Goal: Task Accomplishment & Management: Complete application form

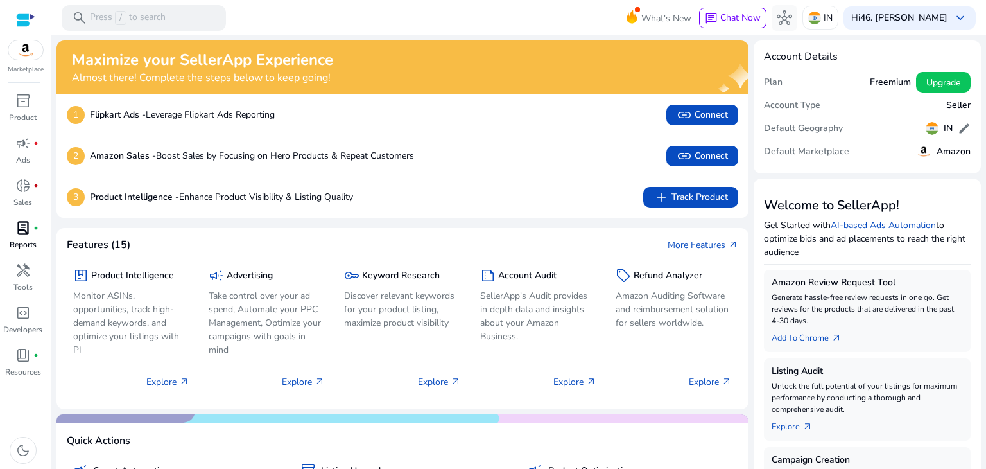
click at [28, 239] on p "Reports" at bounding box center [23, 245] width 27 height 12
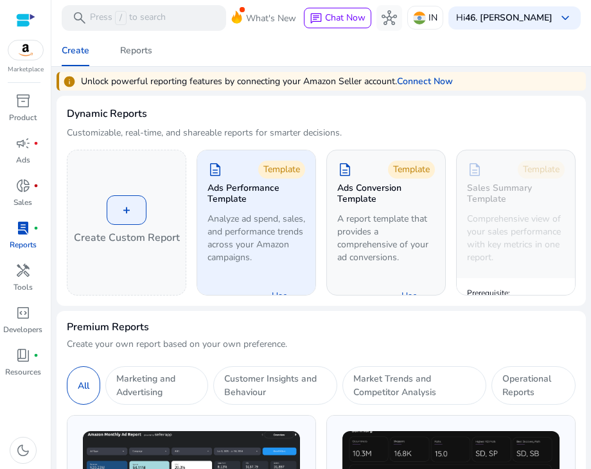
click at [293, 195] on h5 "Ads Performance Template" at bounding box center [256, 194] width 98 height 22
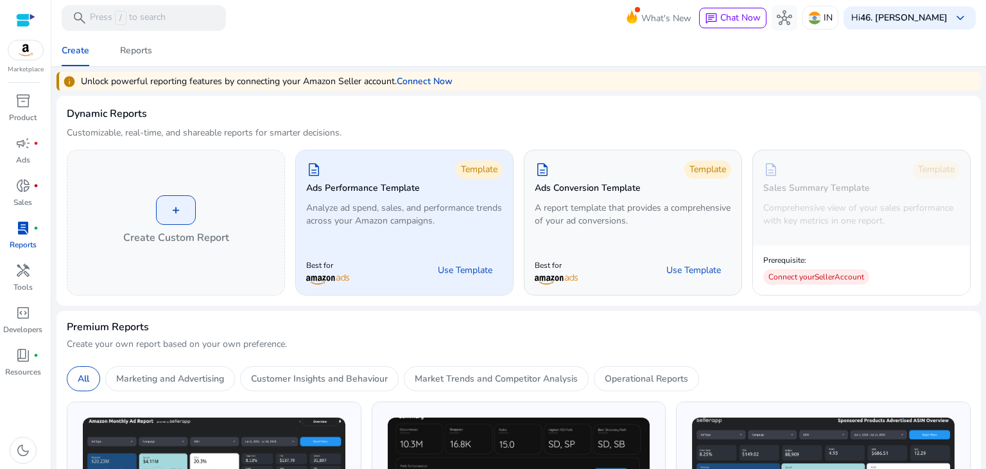
click at [462, 214] on p "Analyze ad spend, sales, and performance trends across your Amazon campaigns." at bounding box center [404, 215] width 196 height 26
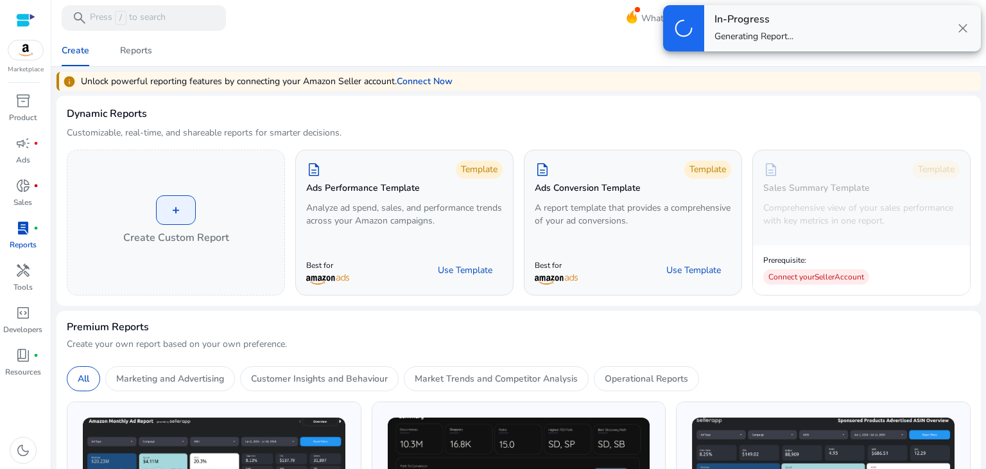
click at [813, 24] on div "In-Progress Generating Report... close" at bounding box center [842, 28] width 277 height 46
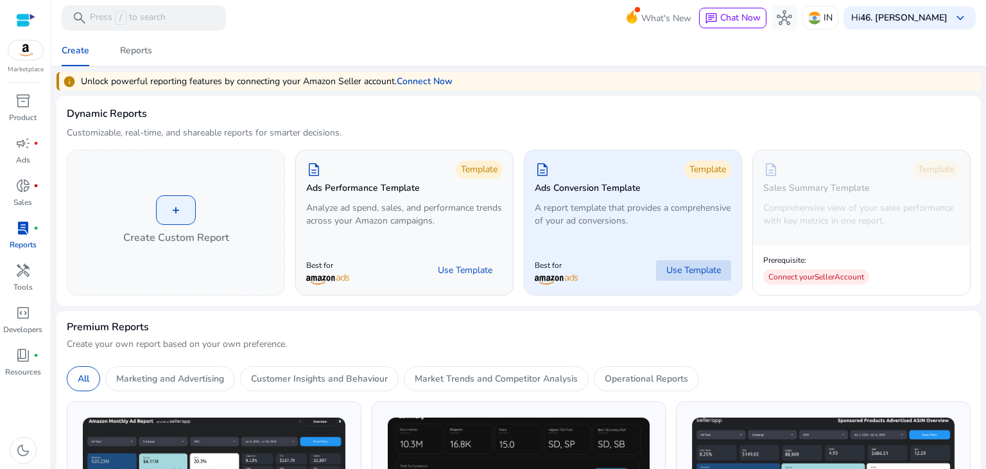
click at [686, 272] on span "Use Template" at bounding box center [693, 270] width 55 height 13
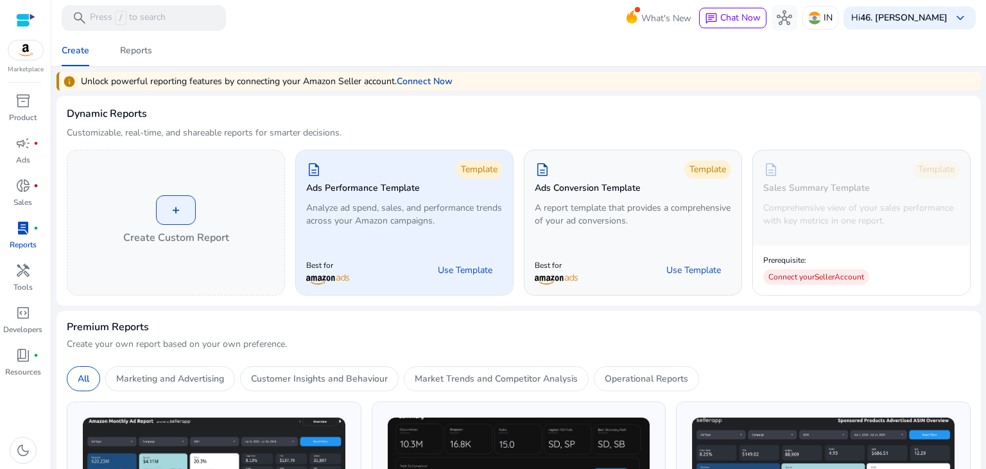
click at [452, 229] on div "description Template Ads Performance Template Analyze ad spend, sales, and perf…" at bounding box center [404, 195] width 217 height 91
click at [449, 223] on div "description Template Ads Performance Template Analyze ad spend, sales, and perf…" at bounding box center [404, 195] width 217 height 91
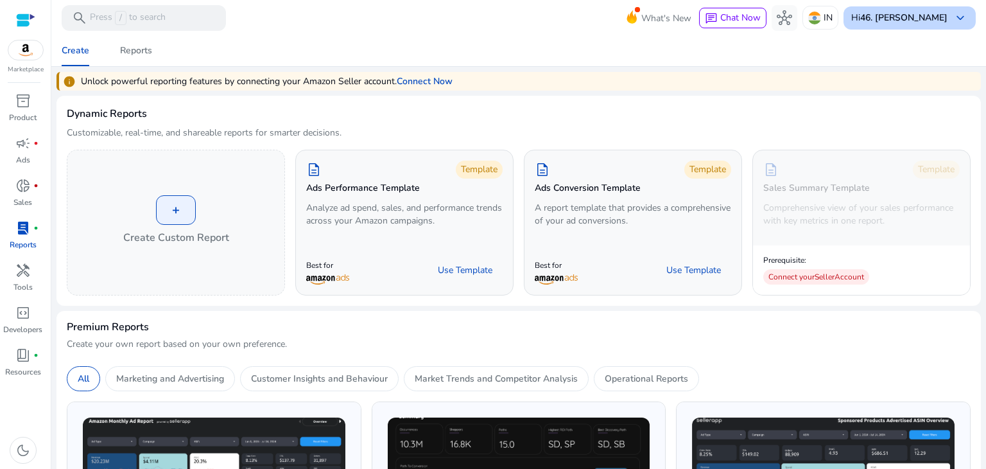
click at [958, 19] on span "keyboard_arrow_down" at bounding box center [960, 17] width 15 height 15
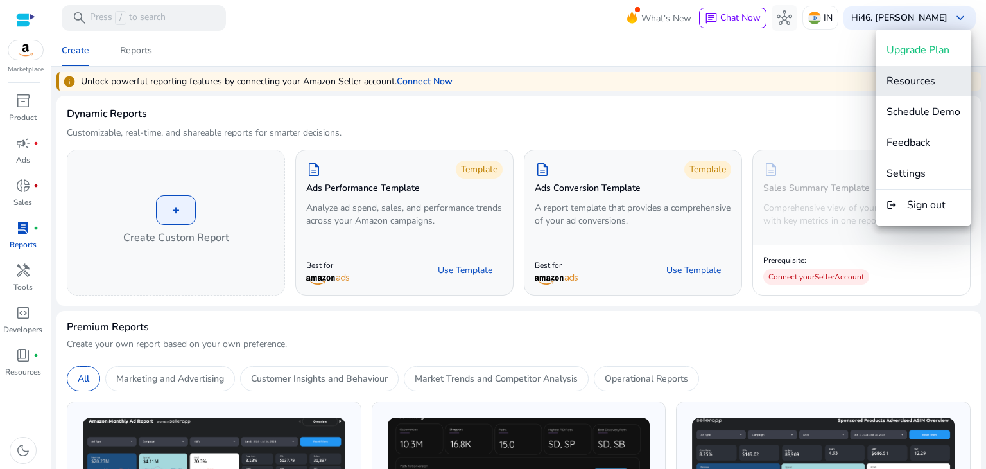
click at [902, 81] on span "Resources" at bounding box center [911, 81] width 49 height 14
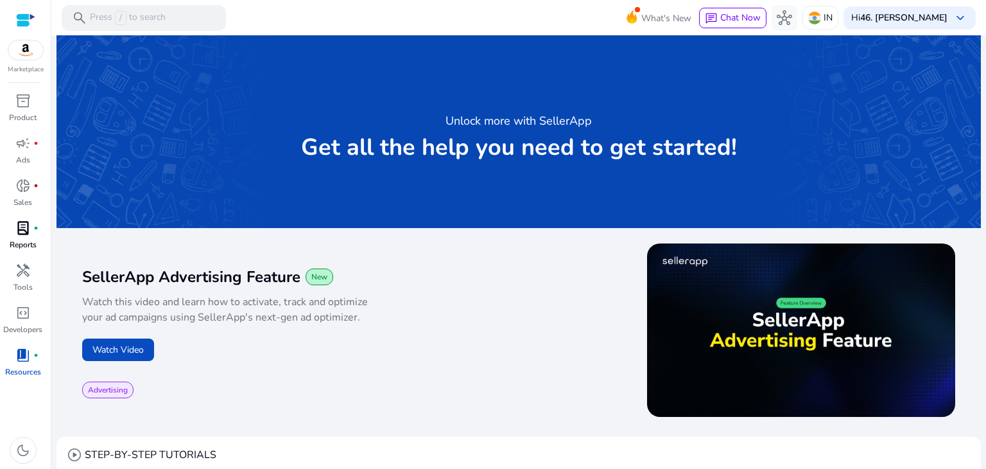
click at [19, 234] on span "lab_profile" at bounding box center [22, 227] width 15 height 15
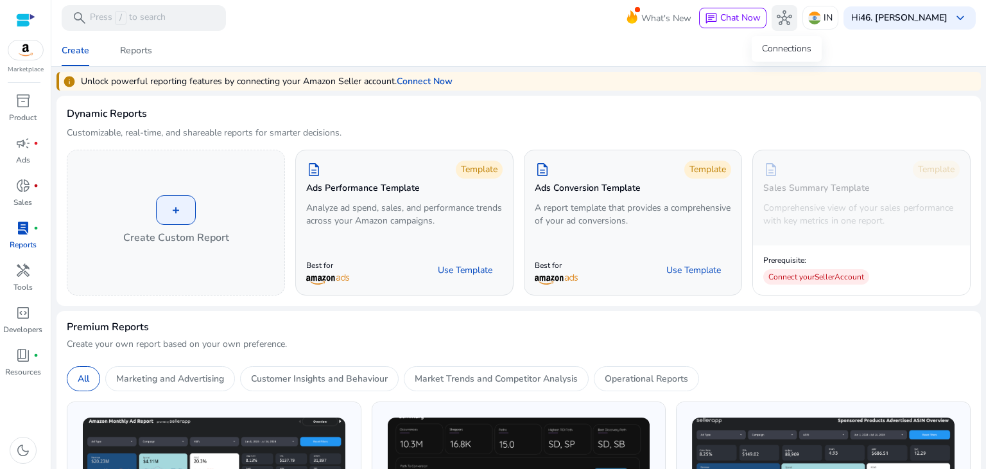
click at [785, 12] on span "hub" at bounding box center [784, 17] width 15 height 15
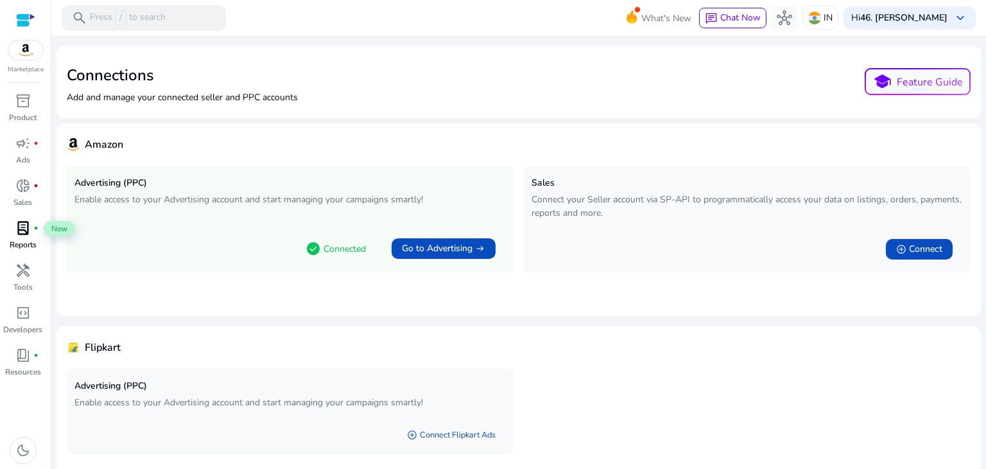
click at [23, 230] on span "lab_profile" at bounding box center [22, 227] width 15 height 15
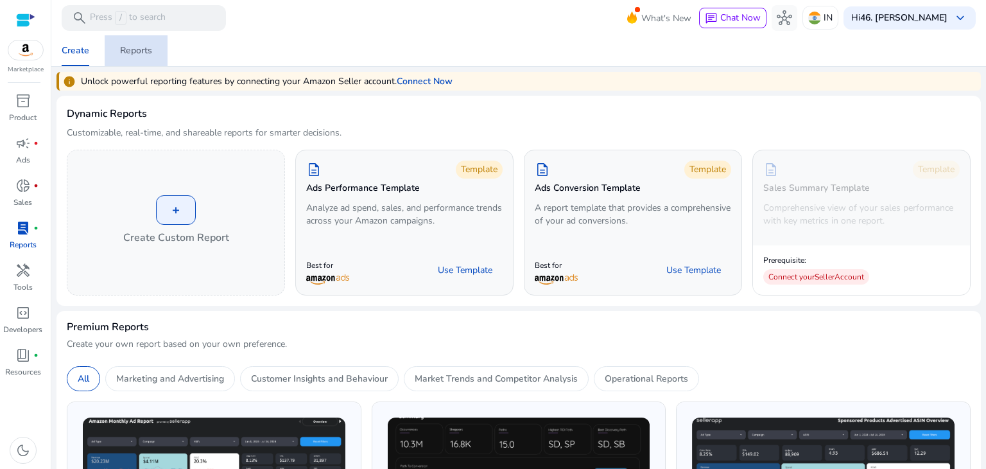
click at [141, 47] on div "Reports" at bounding box center [136, 50] width 32 height 9
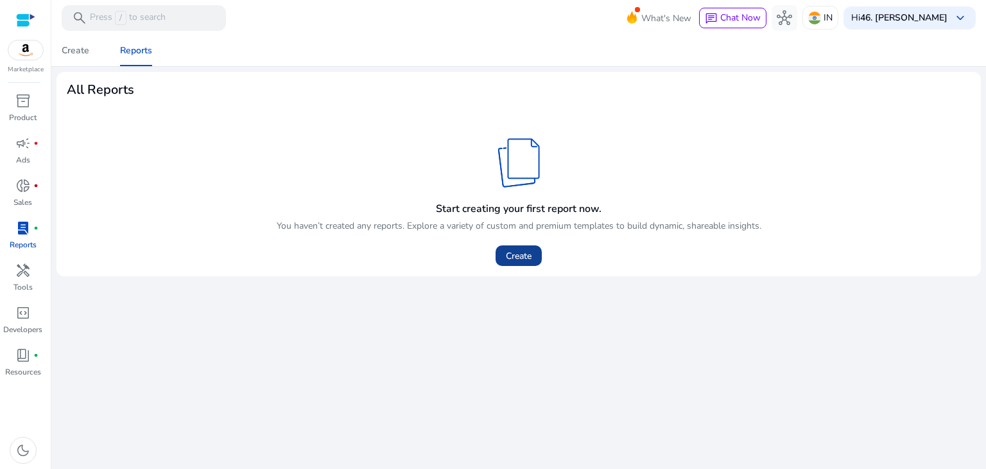
click at [520, 249] on span "Create" at bounding box center [519, 255] width 26 height 13
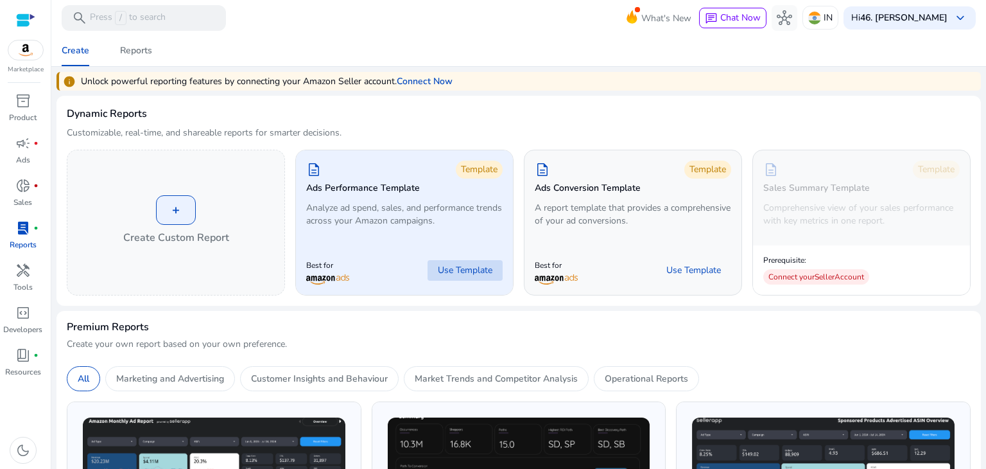
click at [461, 270] on span "Use Template" at bounding box center [465, 270] width 55 height 13
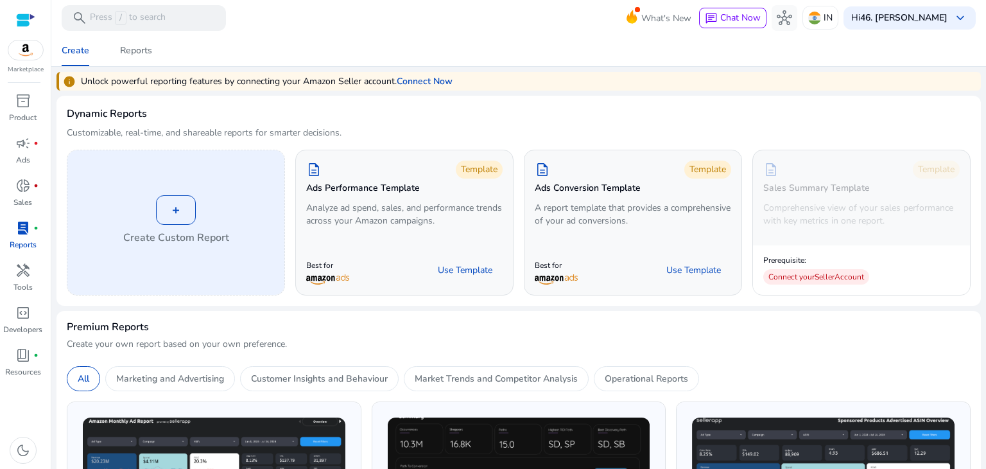
click at [187, 217] on div "+" at bounding box center [176, 210] width 40 height 30
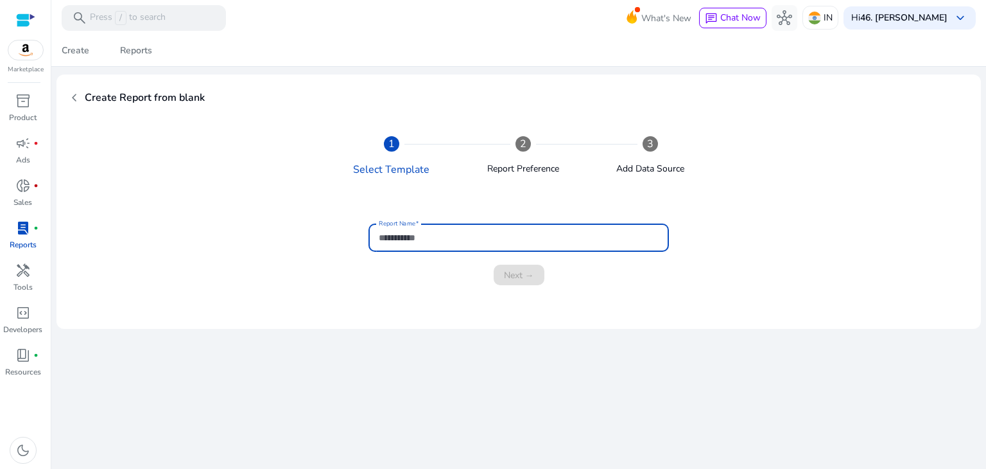
click at [406, 232] on input "Report Name" at bounding box center [519, 237] width 280 height 14
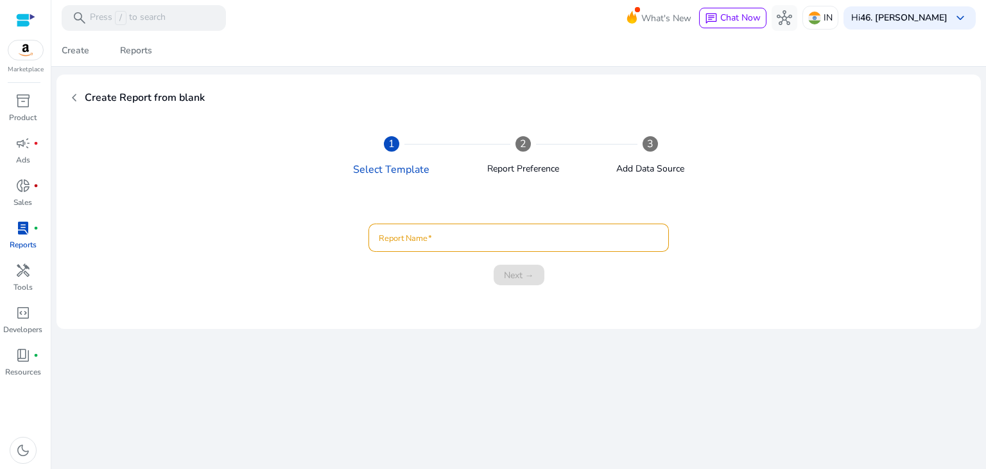
click at [650, 269] on div "Next →" at bounding box center [519, 275] width 858 height 21
click at [529, 238] on input "Report Name" at bounding box center [519, 237] width 280 height 14
type input "*"
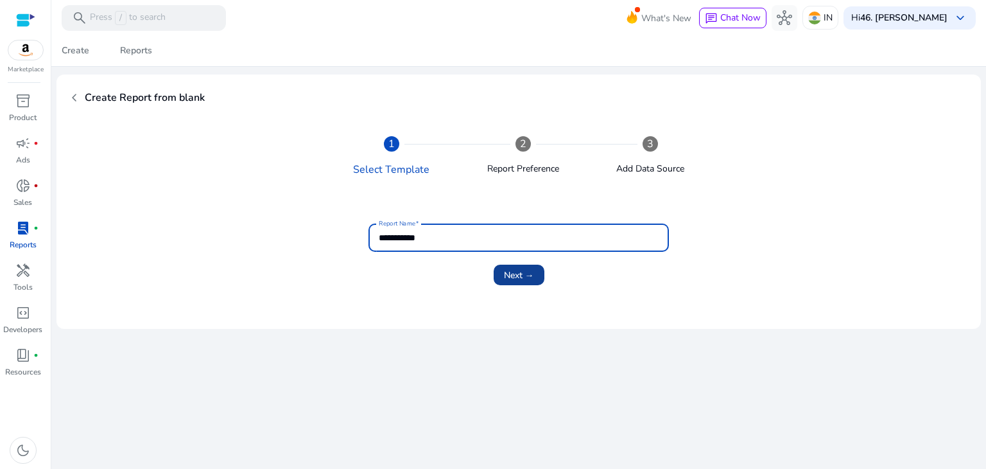
type input "**********"
click at [521, 279] on span "Next →" at bounding box center [519, 274] width 30 height 13
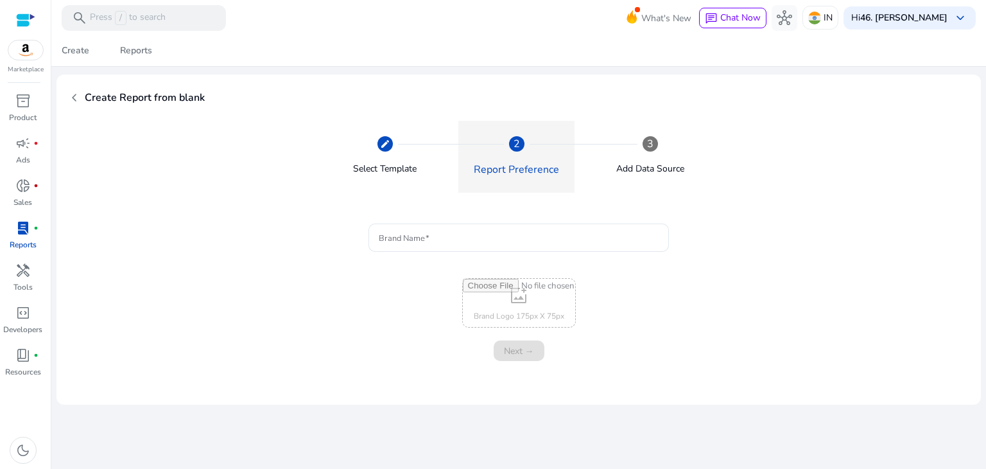
click at [517, 252] on div at bounding box center [519, 258] width 300 height 13
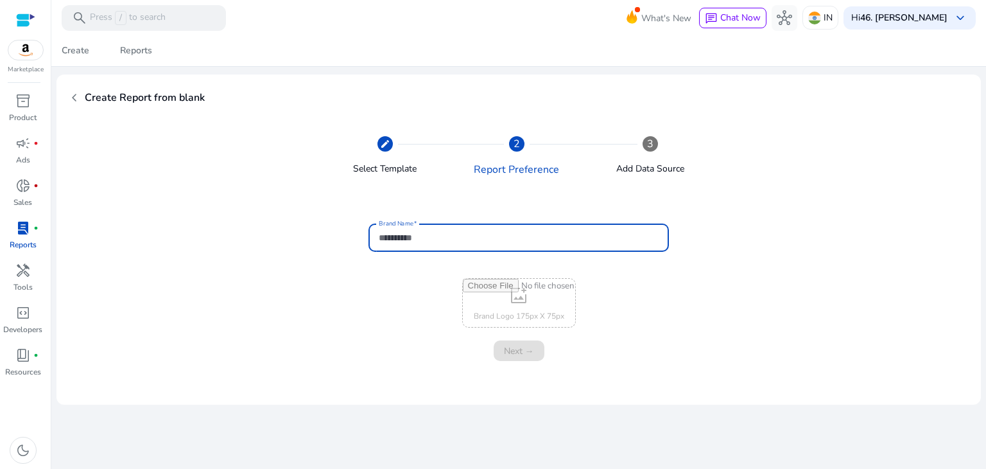
click at [538, 236] on input "Brand Name" at bounding box center [519, 237] width 280 height 14
type input "******"
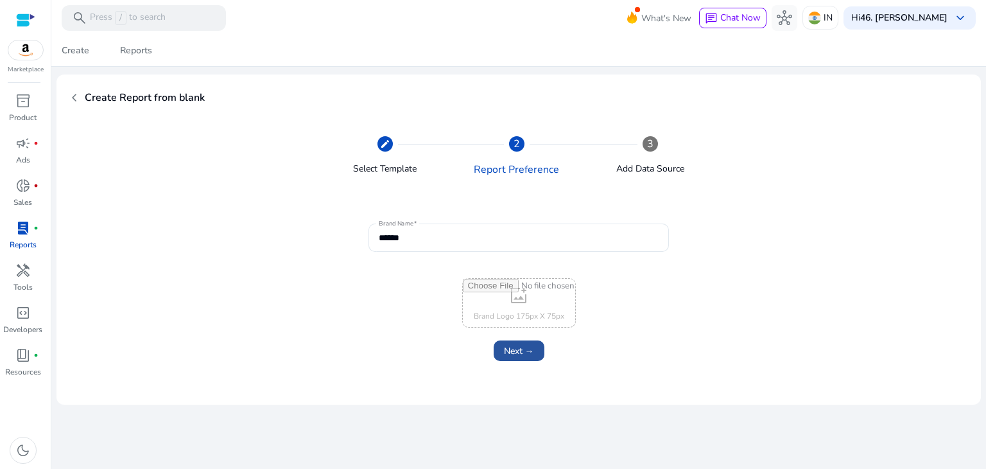
click at [521, 345] on span "Next →" at bounding box center [519, 350] width 30 height 13
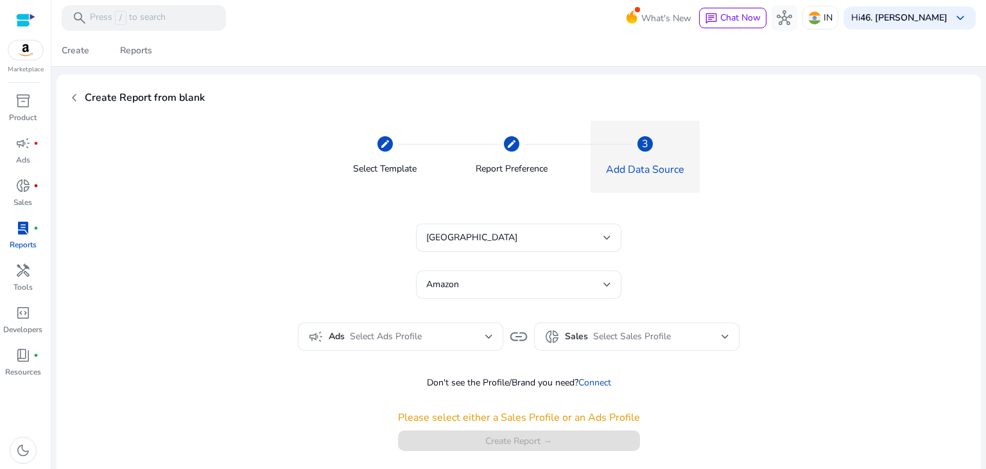
scroll to position [18, 0]
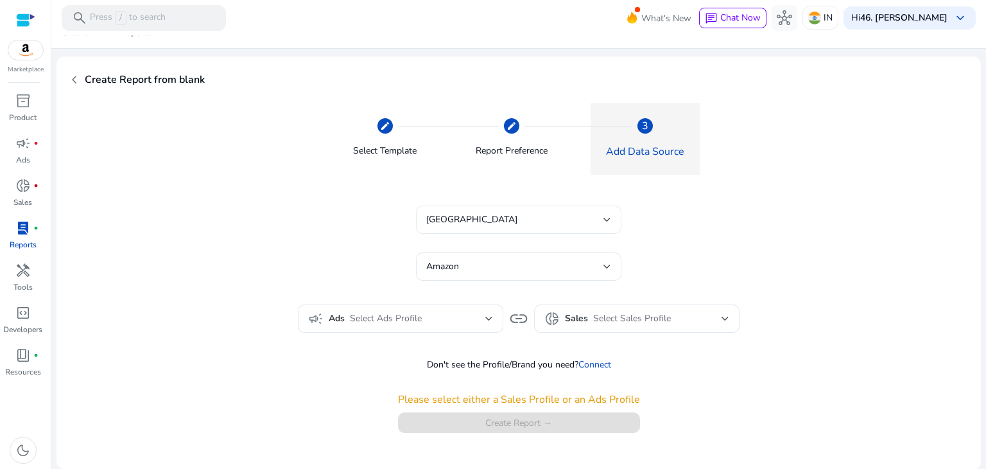
click at [597, 219] on div "India" at bounding box center [514, 219] width 177 height 14
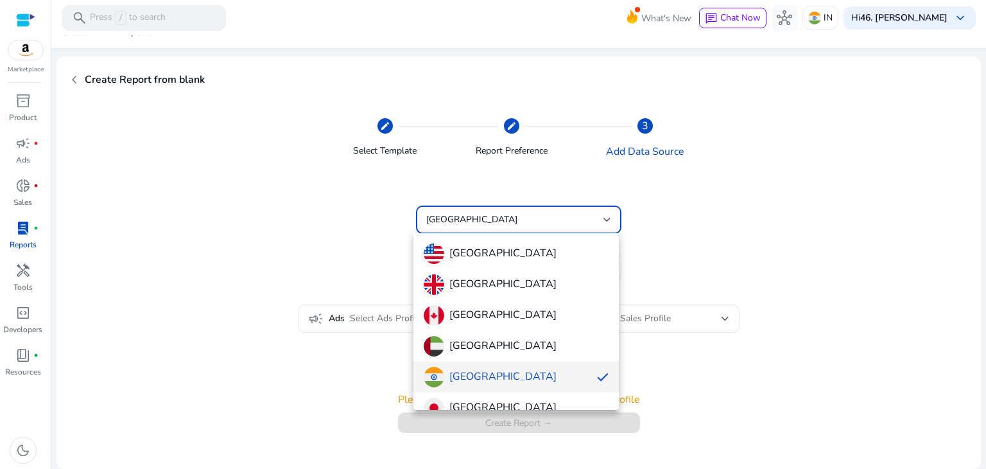
click at [777, 193] on div at bounding box center [493, 234] width 986 height 469
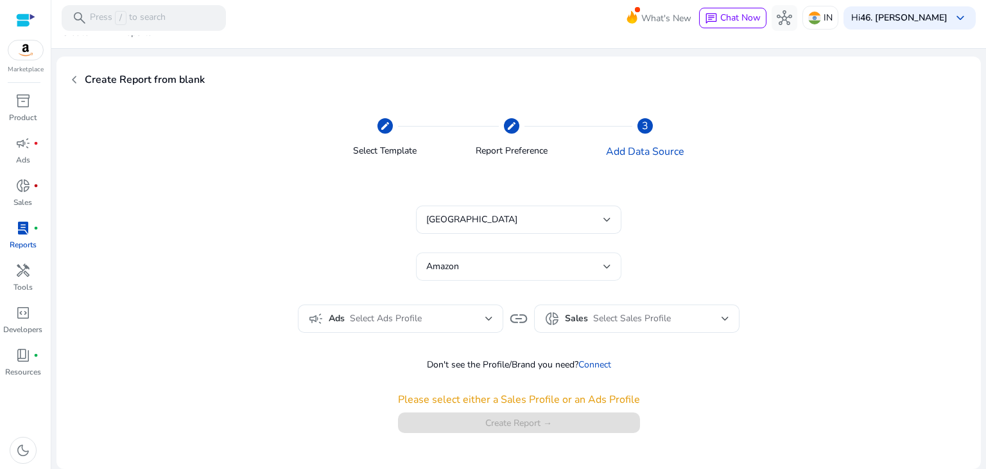
click at [605, 259] on div at bounding box center [607, 266] width 8 height 15
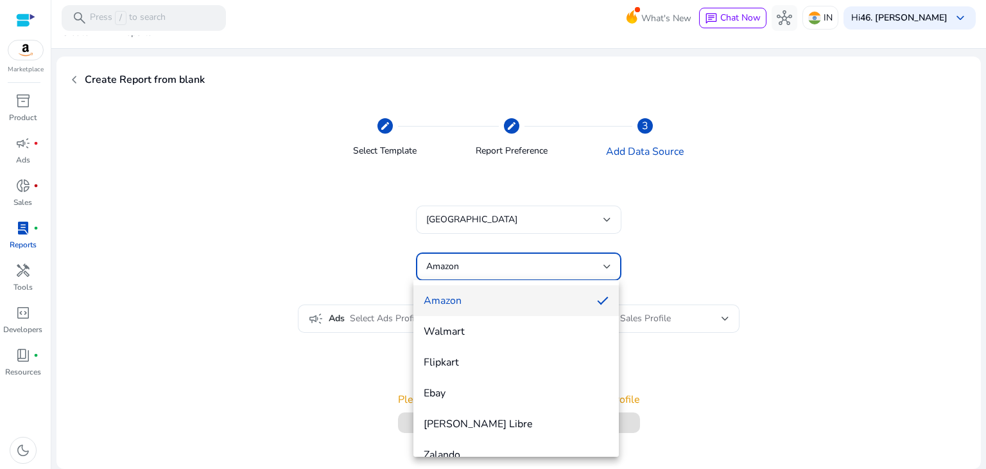
click at [568, 294] on span "Amazon" at bounding box center [505, 300] width 163 height 14
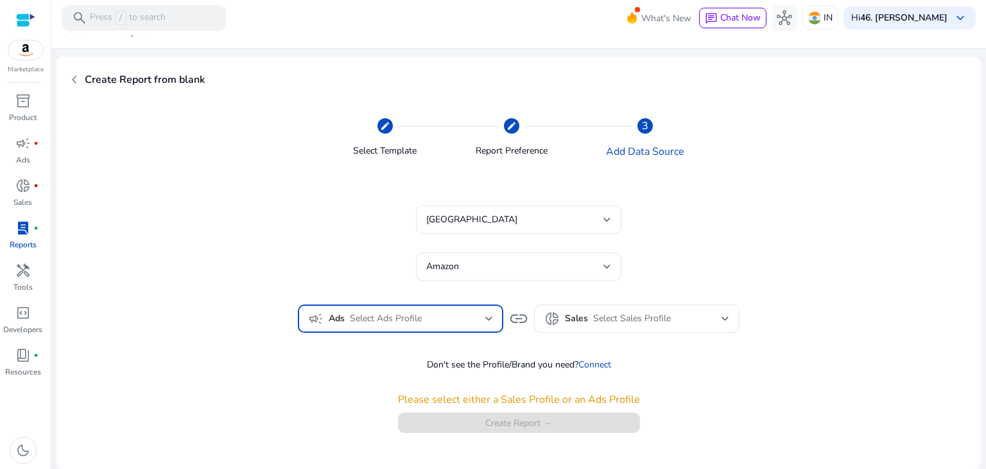
click at [490, 319] on div at bounding box center [489, 318] width 8 height 5
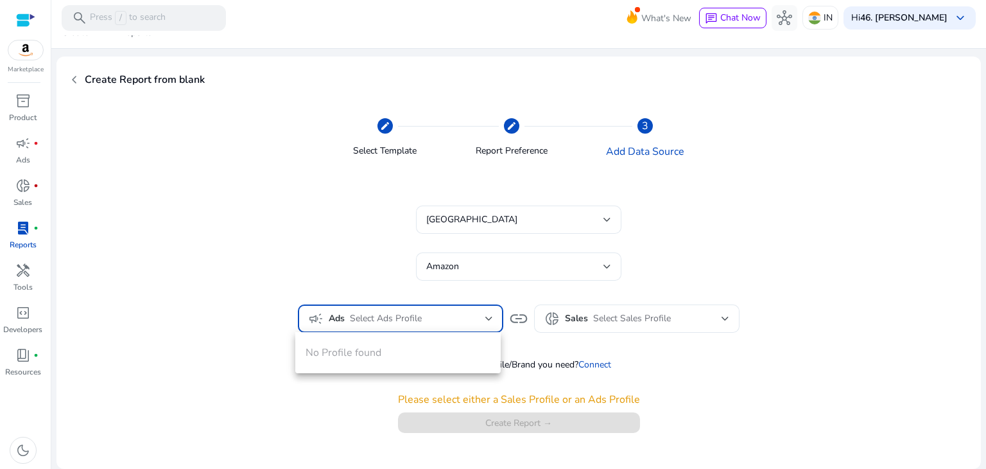
click at [411, 320] on div at bounding box center [493, 234] width 986 height 469
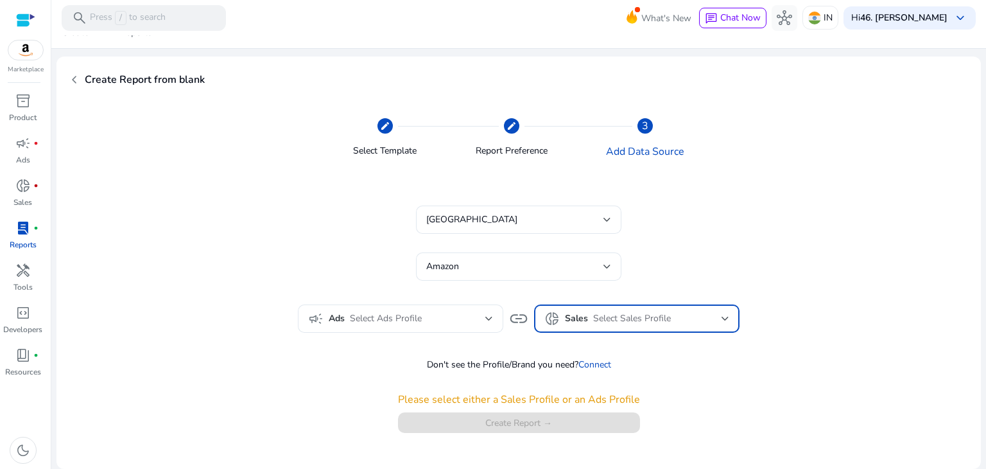
click at [603, 319] on span "Select Sales Profile" at bounding box center [632, 318] width 78 height 12
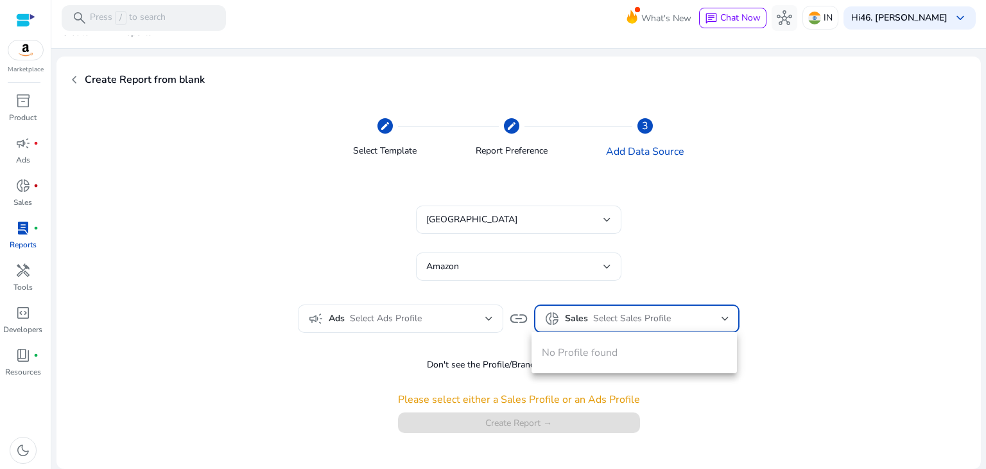
click at [603, 319] on div at bounding box center [493, 234] width 986 height 469
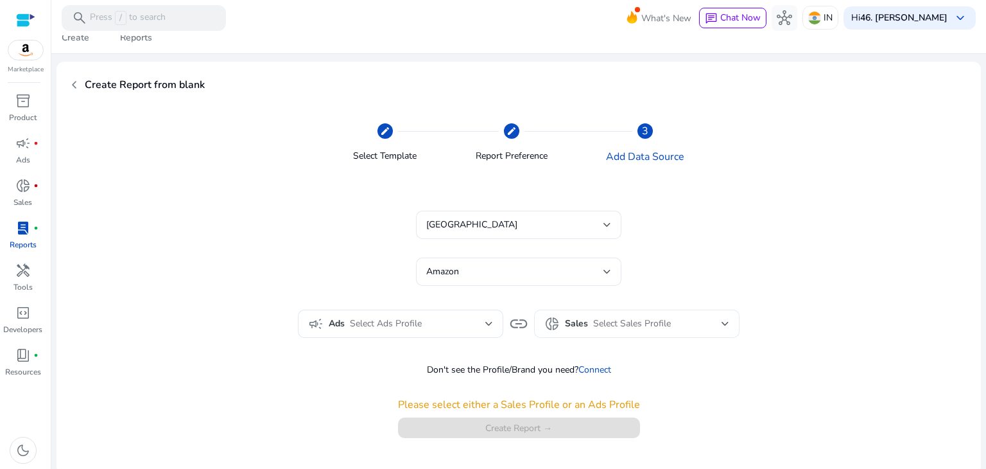
scroll to position [0, 0]
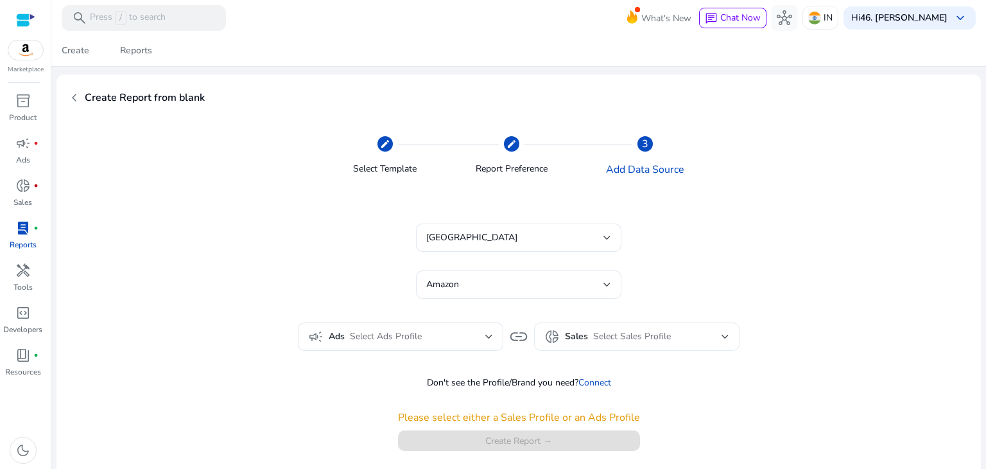
click at [722, 337] on div at bounding box center [726, 336] width 8 height 5
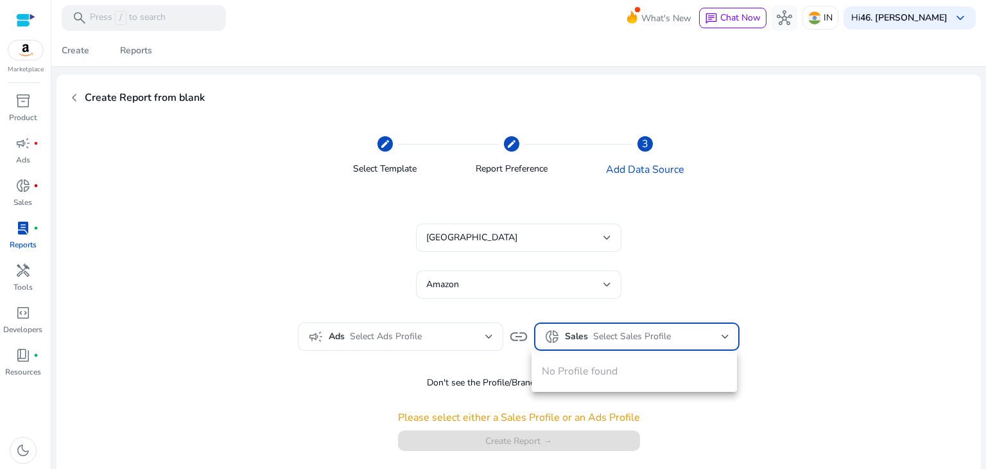
click at [722, 334] on div at bounding box center [493, 234] width 986 height 469
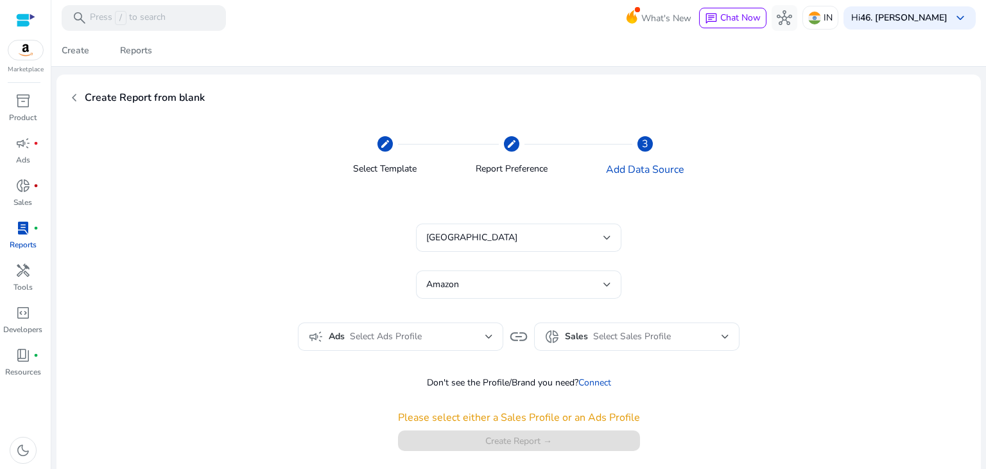
click at [691, 273] on div "India Amazon" at bounding box center [519, 267] width 858 height 89
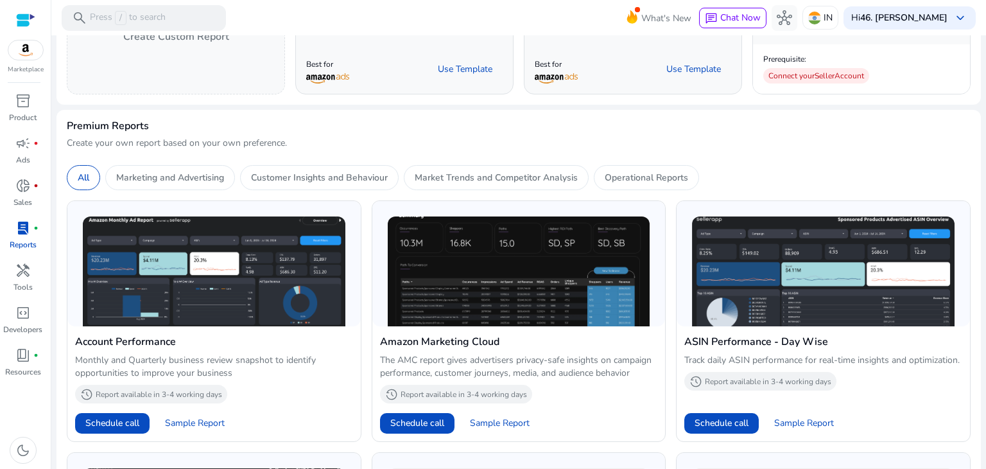
scroll to position [257, 0]
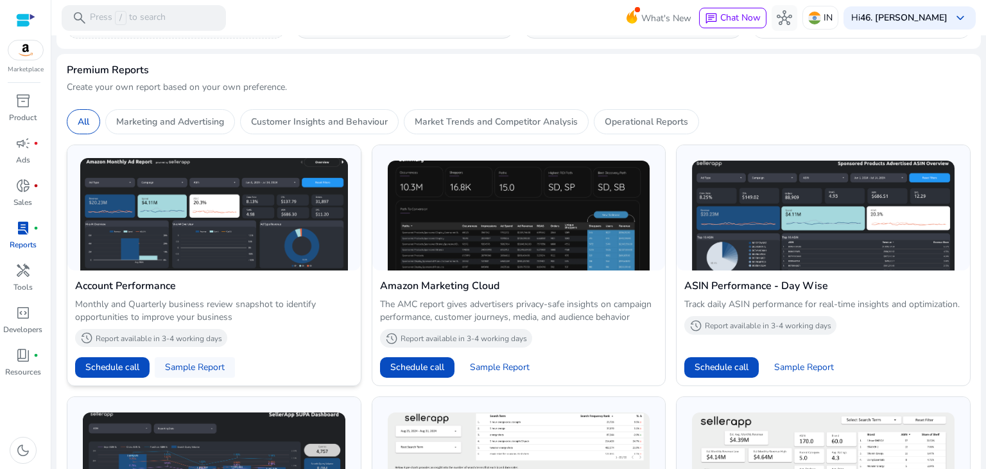
click at [207, 361] on span "Sample Report" at bounding box center [195, 367] width 60 height 13
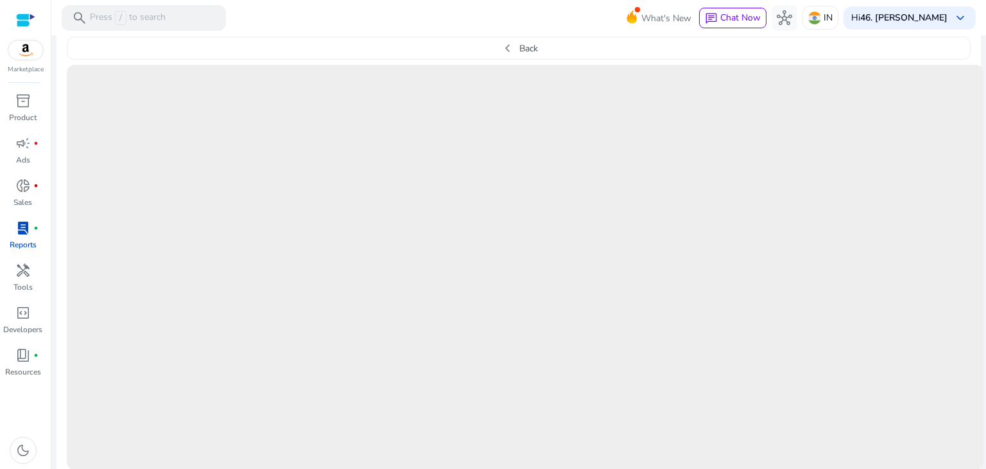
scroll to position [350, 0]
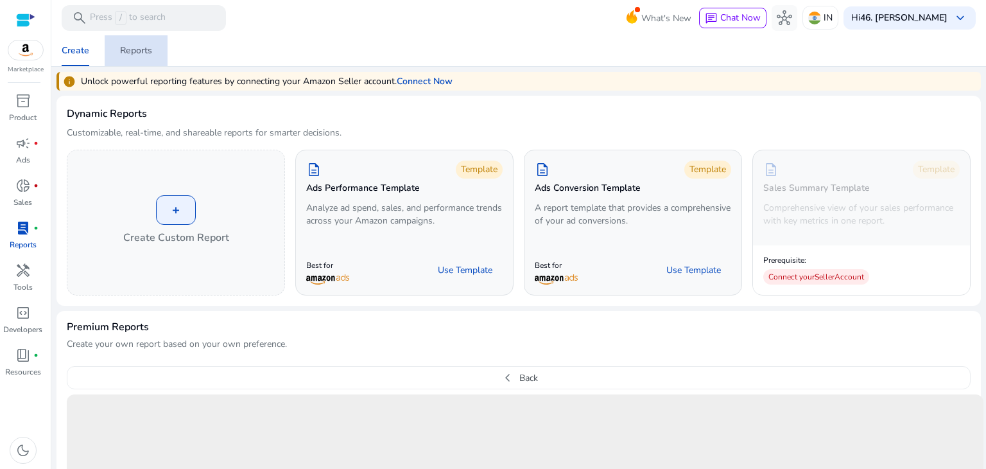
click at [146, 49] on div "Reports" at bounding box center [136, 50] width 32 height 9
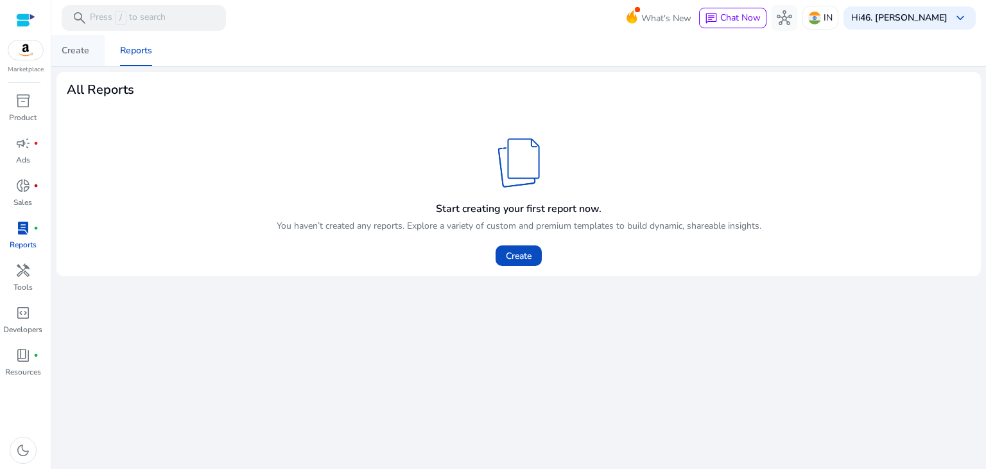
click at [68, 55] on div "Create" at bounding box center [76, 50] width 28 height 9
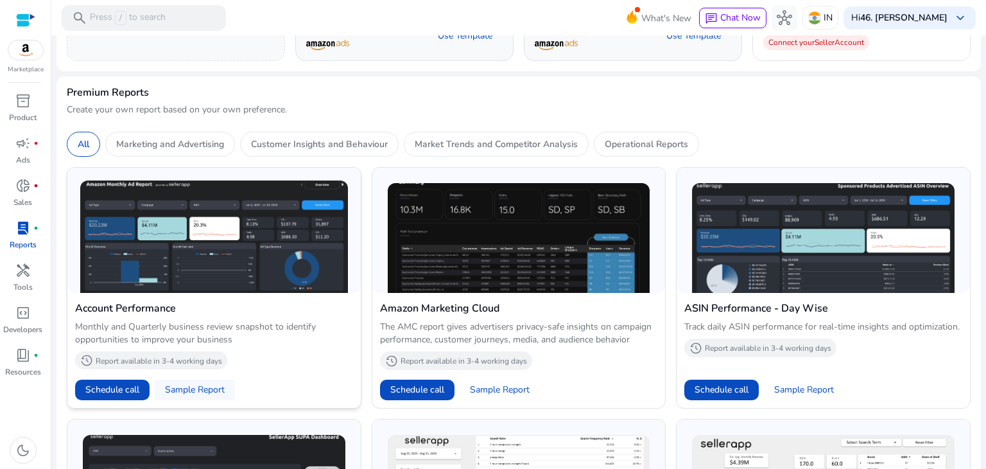
scroll to position [257, 0]
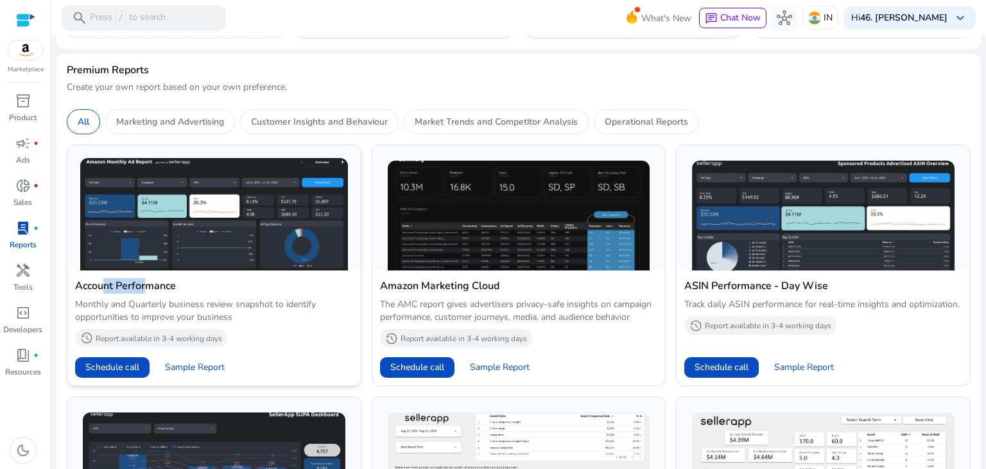
drag, startPoint x: 98, startPoint y: 281, endPoint x: 140, endPoint y: 287, distance: 42.9
click at [140, 287] on h4 "Account Performance" at bounding box center [214, 285] width 278 height 15
click at [175, 285] on h4 "Account Performance" at bounding box center [214, 285] width 278 height 15
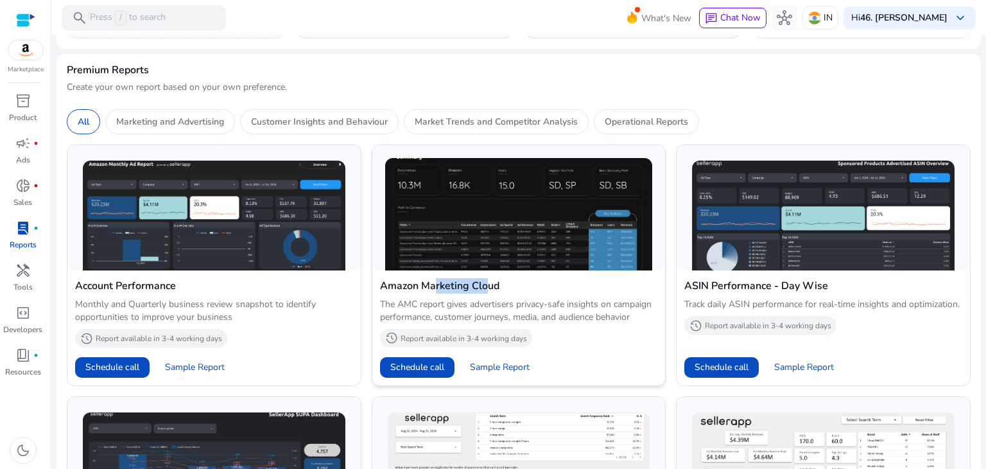
drag, startPoint x: 429, startPoint y: 283, endPoint x: 478, endPoint y: 275, distance: 49.4
click at [478, 275] on div "Amazon Marketing Cloud The AMC report gives advertisers privacy-safe insights o…" at bounding box center [518, 327] width 293 height 115
click at [480, 275] on div "Amazon Marketing Cloud The AMC report gives advertisers privacy-safe insights o…" at bounding box center [518, 327] width 293 height 115
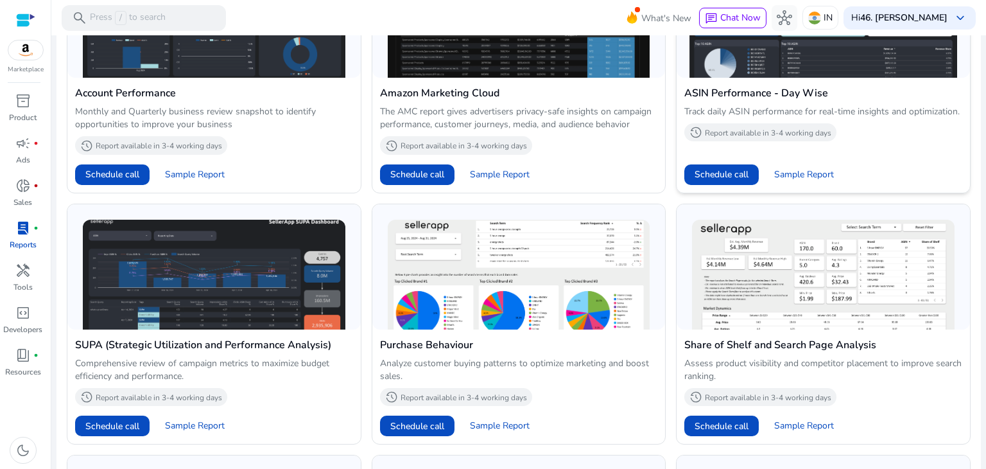
scroll to position [514, 0]
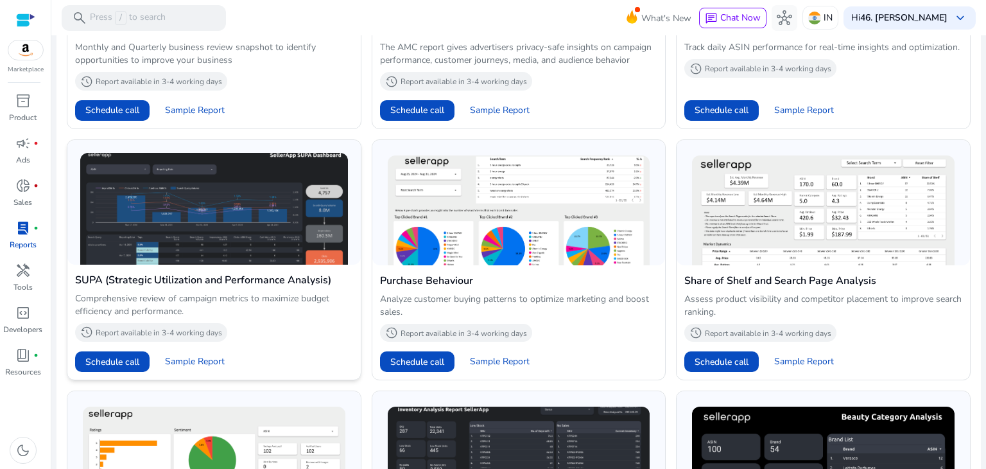
drag, startPoint x: 125, startPoint y: 281, endPoint x: 328, endPoint y: 282, distance: 202.9
click at [328, 282] on h4 "SUPA (Strategic Utilization and Performance Analysis)" at bounding box center [214, 279] width 278 height 15
click at [329, 282] on h4 "SUPA (Strategic Utilization and Performance Analysis)" at bounding box center [214, 279] width 278 height 15
click at [205, 356] on span "Sample Report" at bounding box center [195, 361] width 60 height 13
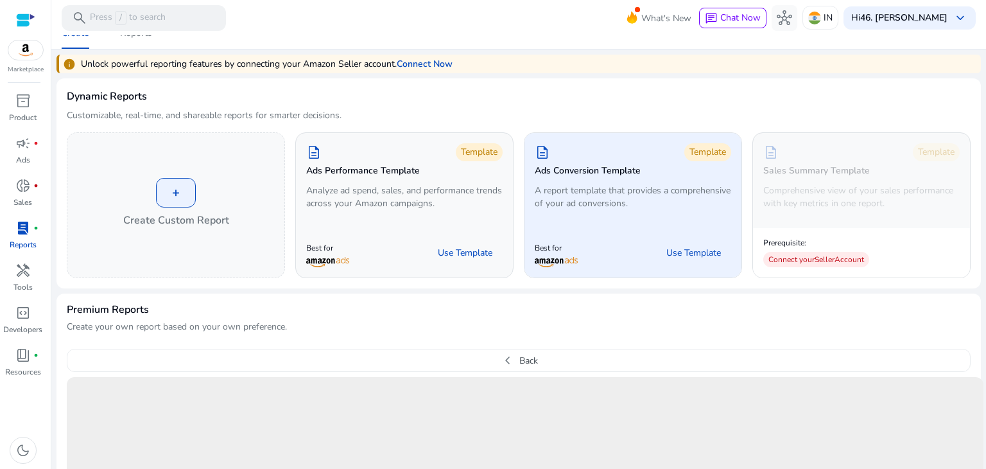
scroll to position [0, 0]
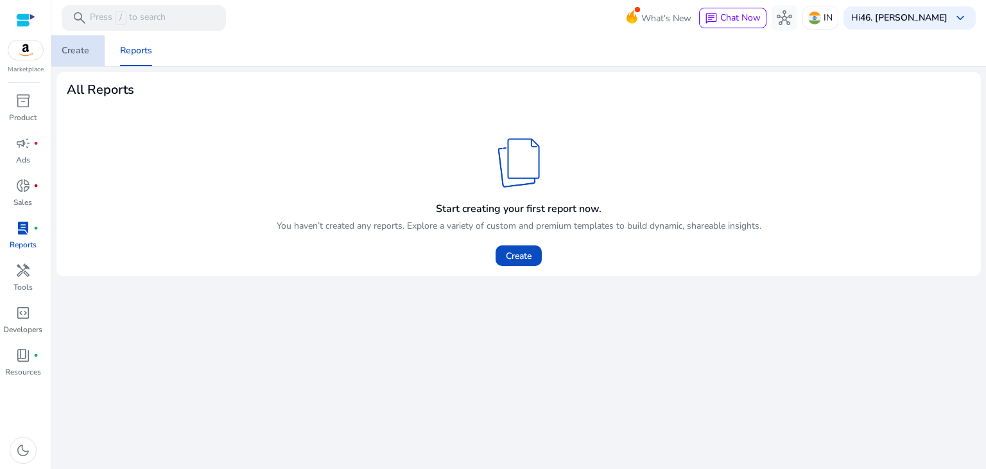
click at [69, 55] on div "Create" at bounding box center [76, 50] width 28 height 9
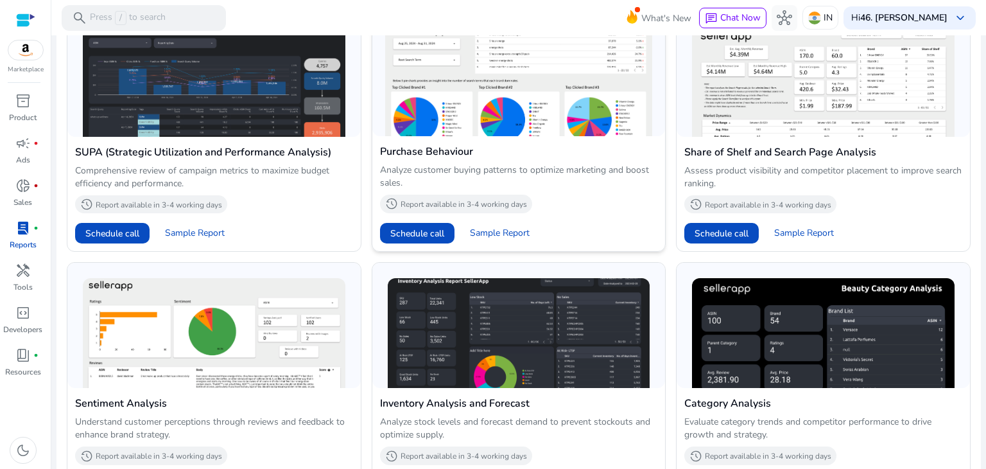
scroll to position [514, 0]
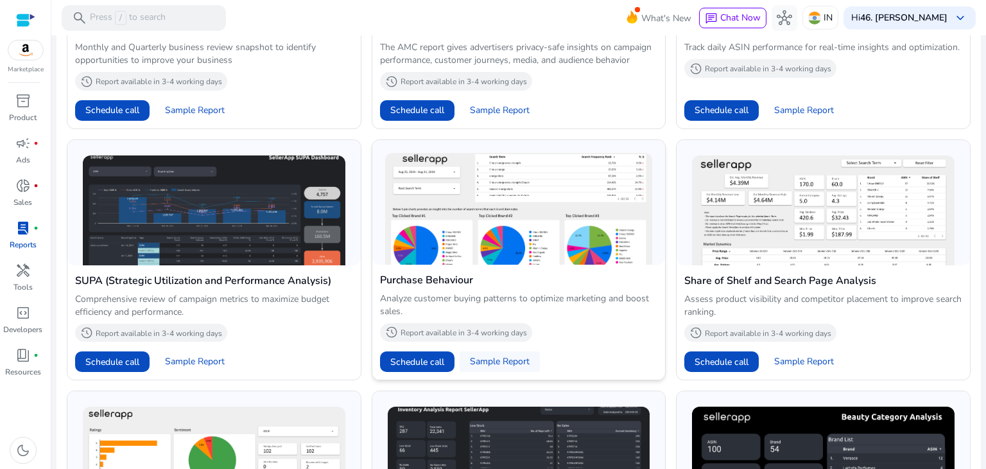
click at [514, 359] on span "Sample Report" at bounding box center [500, 361] width 60 height 13
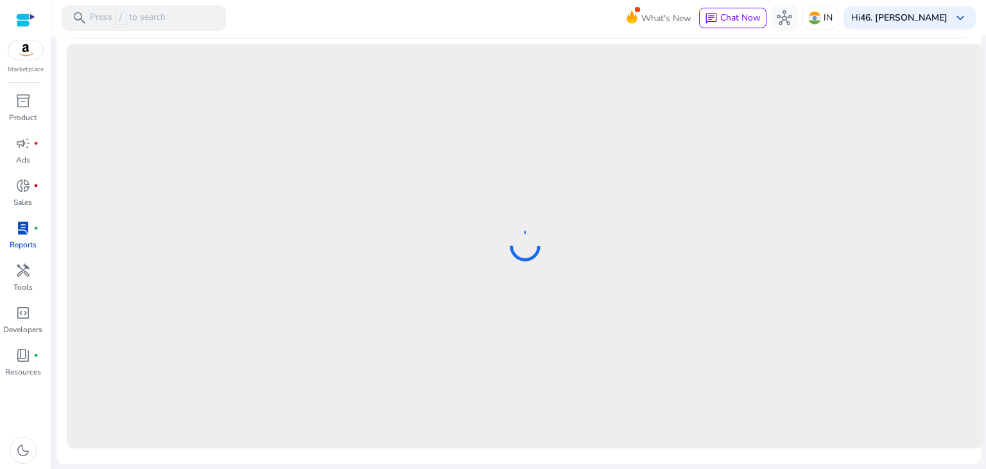
scroll to position [350, 0]
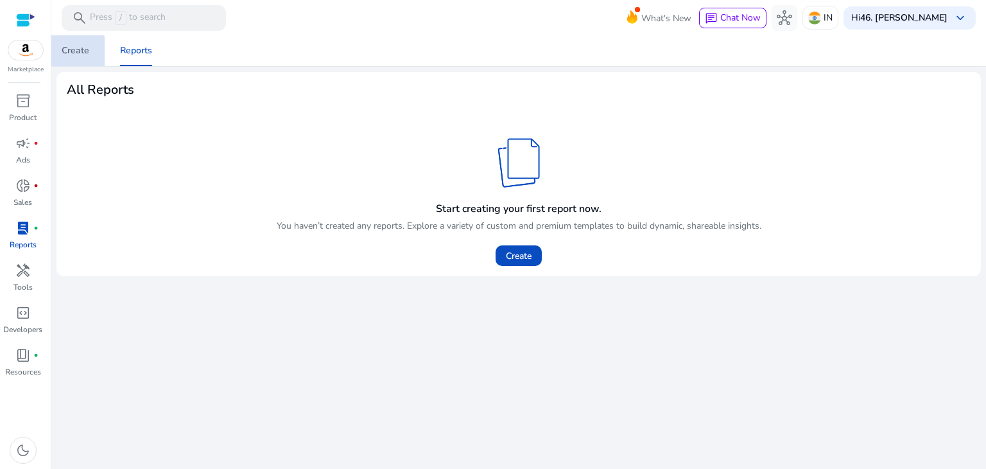
click at [72, 53] on div "Create" at bounding box center [76, 50] width 28 height 9
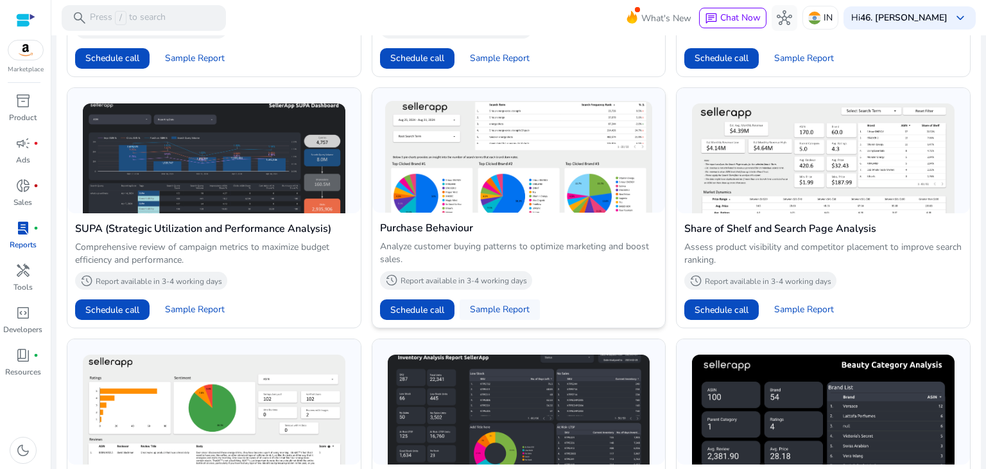
scroll to position [578, 0]
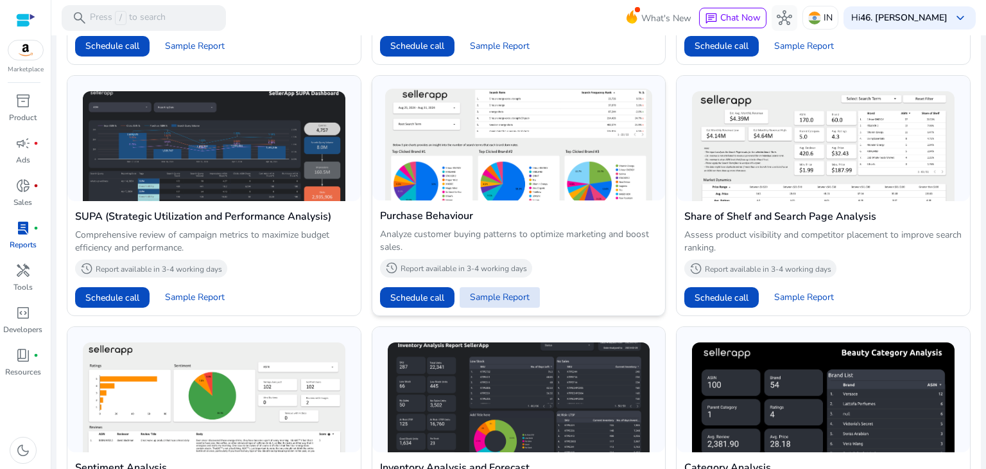
click at [504, 299] on span "Sample Report" at bounding box center [500, 297] width 60 height 13
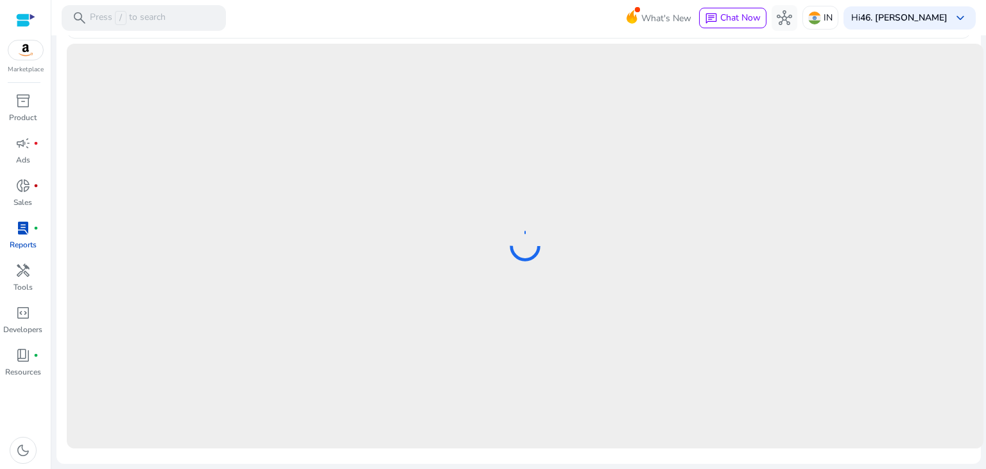
scroll to position [350, 0]
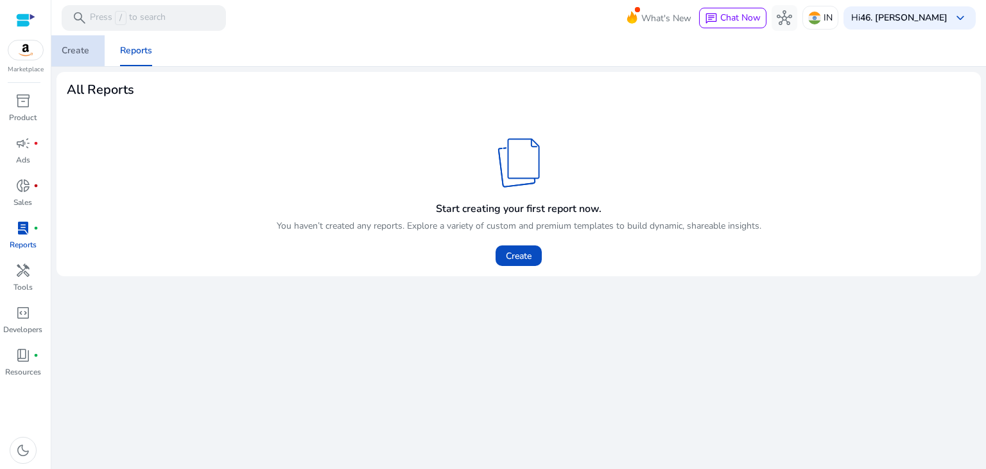
click at [62, 42] on span "Create" at bounding box center [76, 50] width 28 height 31
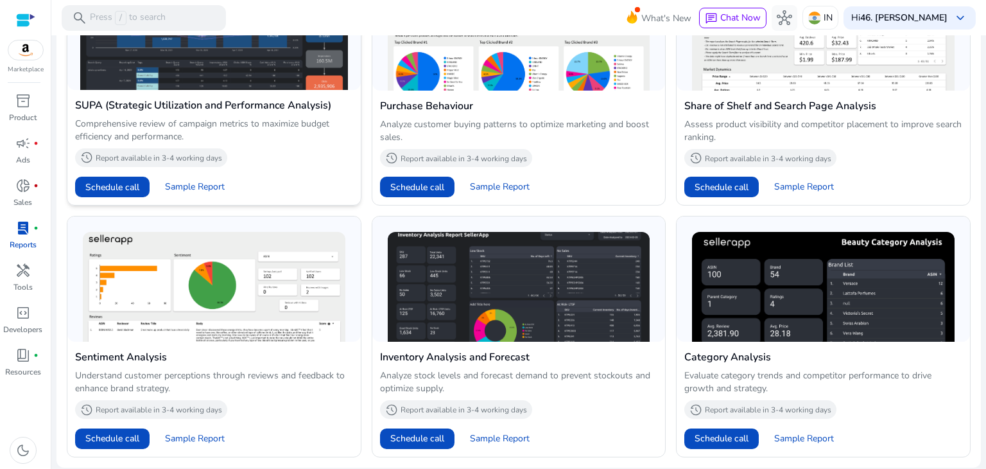
scroll to position [690, 0]
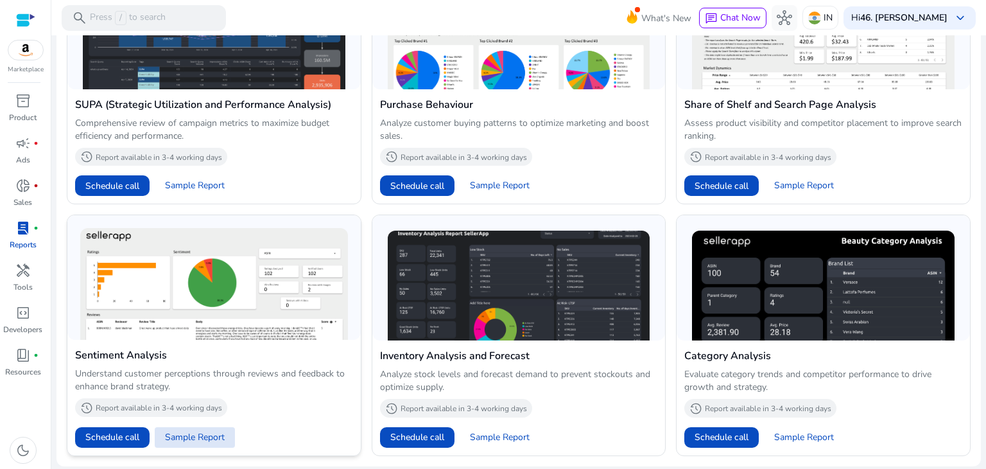
click at [191, 435] on span "Sample Report" at bounding box center [195, 437] width 60 height 13
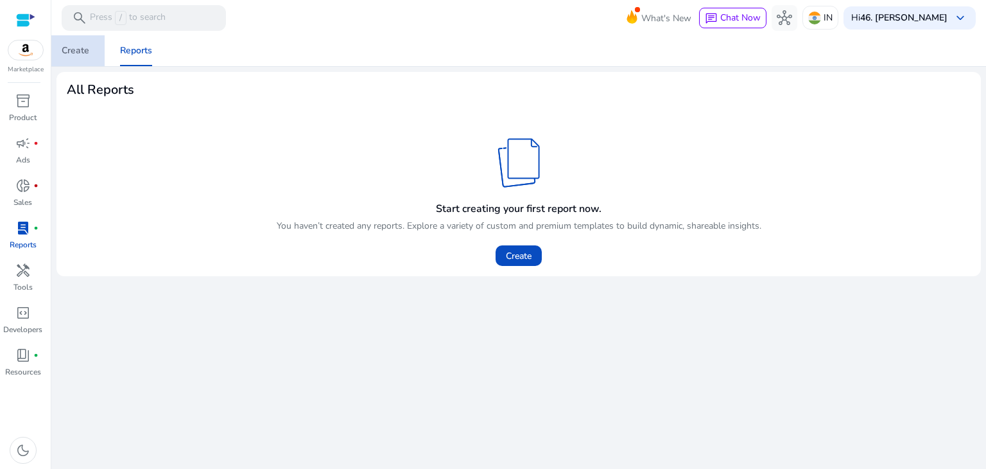
click at [80, 46] on div "Create" at bounding box center [76, 50] width 28 height 9
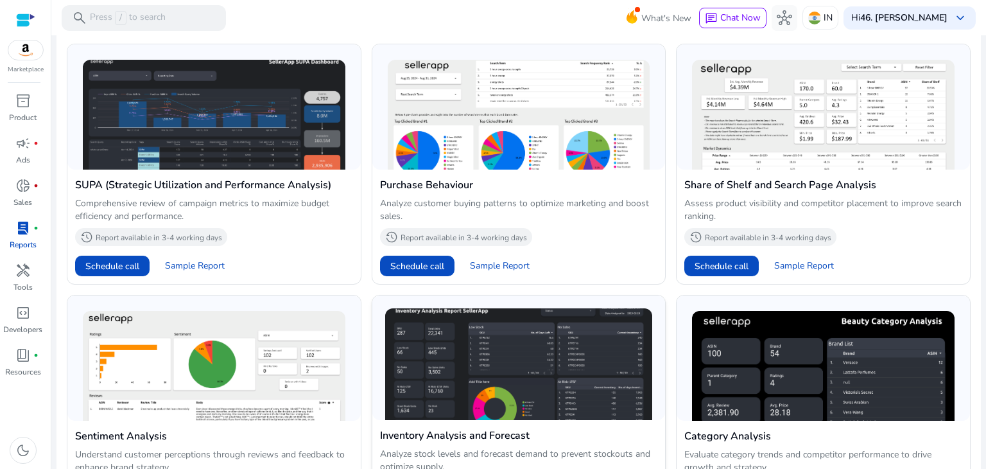
scroll to position [497, 0]
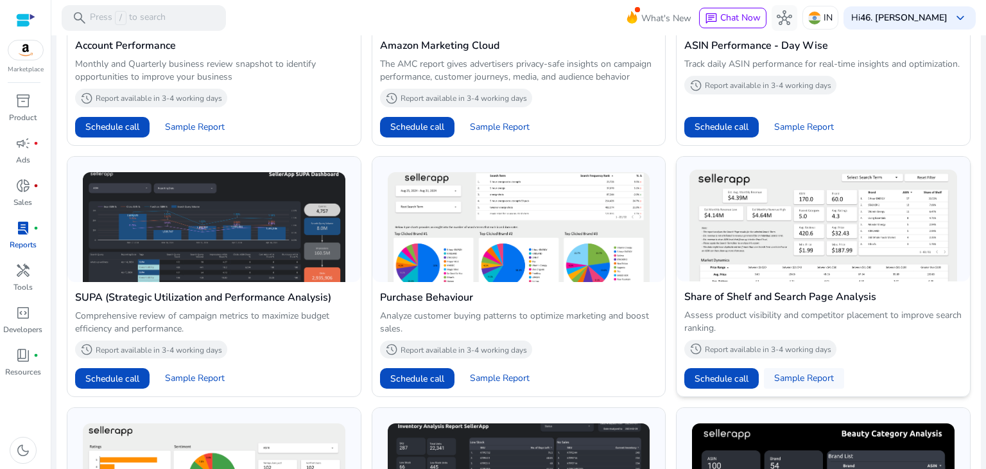
click at [800, 373] on span "Sample Report" at bounding box center [804, 378] width 60 height 13
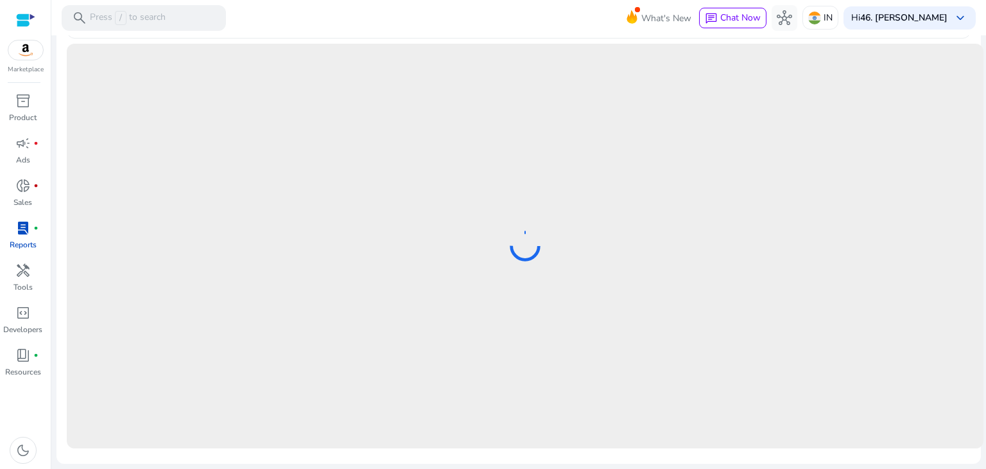
scroll to position [350, 0]
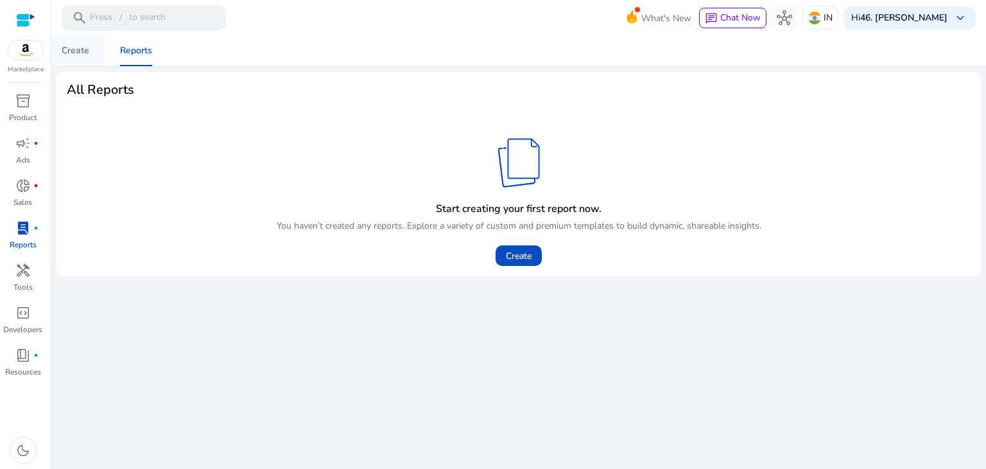
click at [77, 49] on div "Create" at bounding box center [76, 50] width 28 height 9
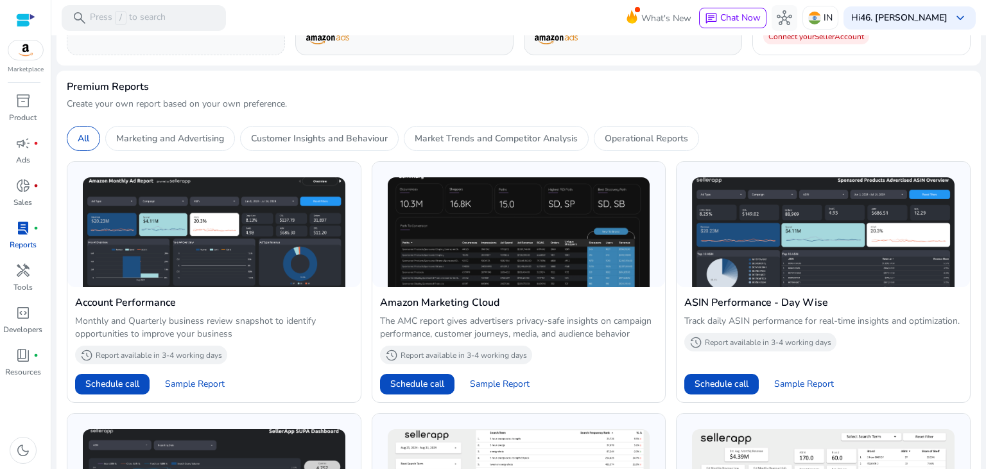
scroll to position [304, 0]
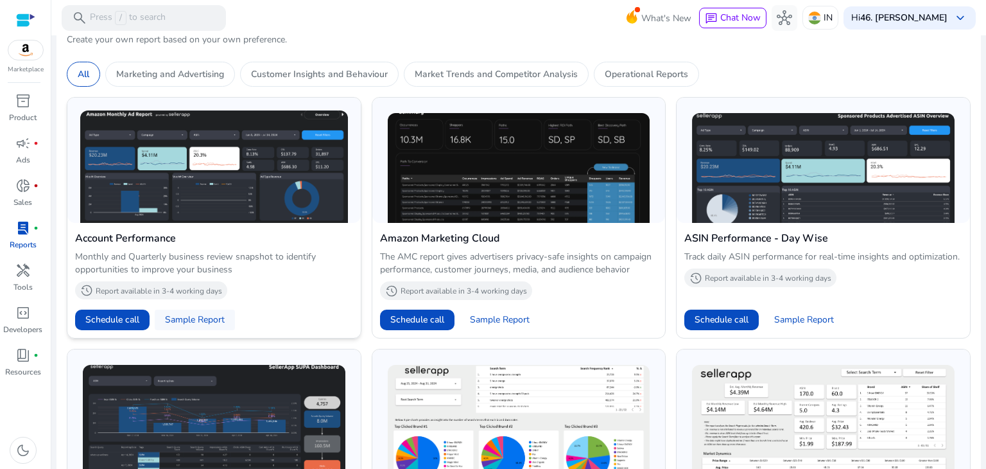
click at [187, 314] on span "Sample Report" at bounding box center [195, 319] width 60 height 13
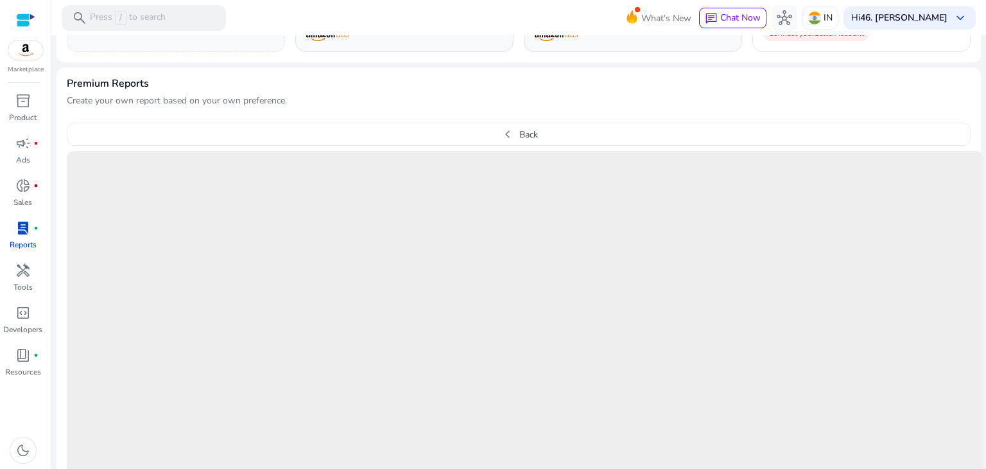
scroll to position [350, 0]
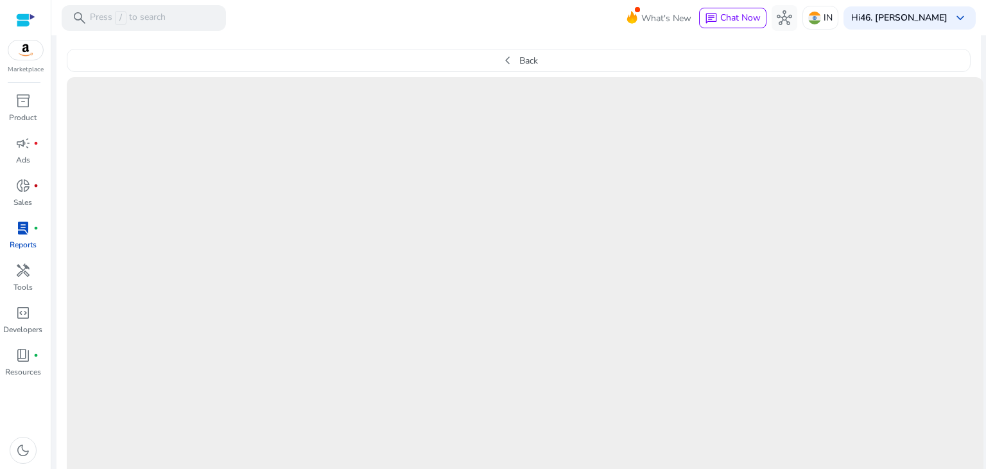
scroll to position [321, 0]
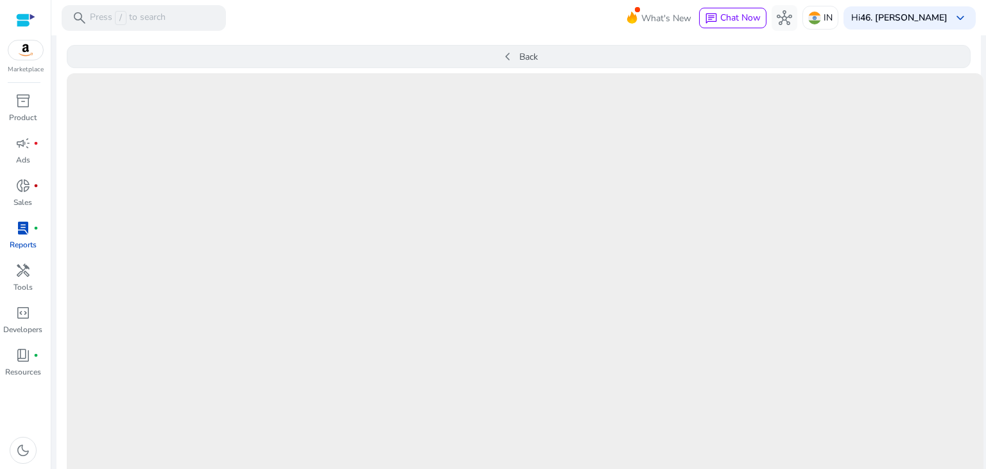
click at [544, 54] on button "chevron_left Back" at bounding box center [519, 56] width 904 height 23
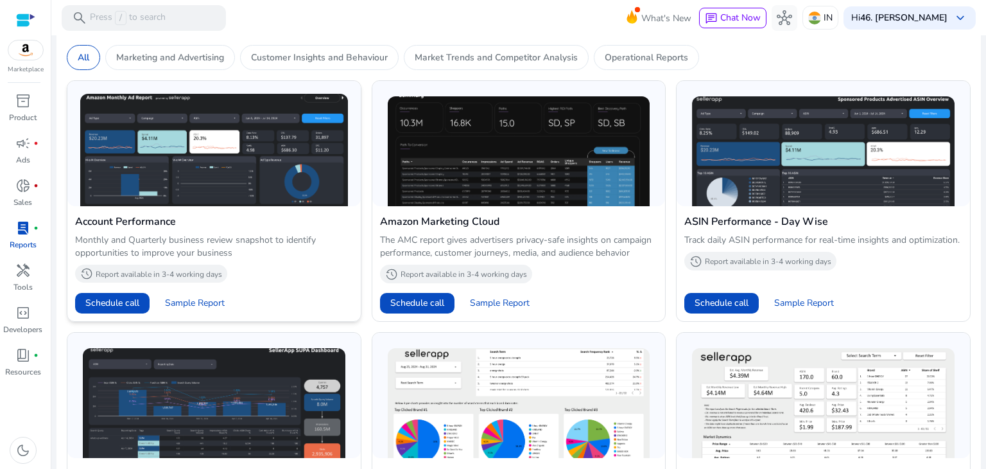
drag, startPoint x: 225, startPoint y: 180, endPoint x: 181, endPoint y: 216, distance: 57.0
click at [181, 216] on h4 "Account Performance" at bounding box center [214, 221] width 278 height 15
drag, startPoint x: 211, startPoint y: 224, endPoint x: 198, endPoint y: 299, distance: 75.5
click at [198, 299] on span "Sample Report" at bounding box center [195, 303] width 60 height 13
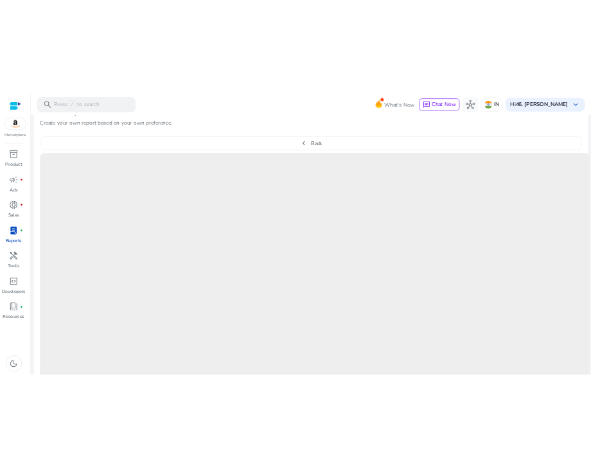
scroll to position [350, 0]
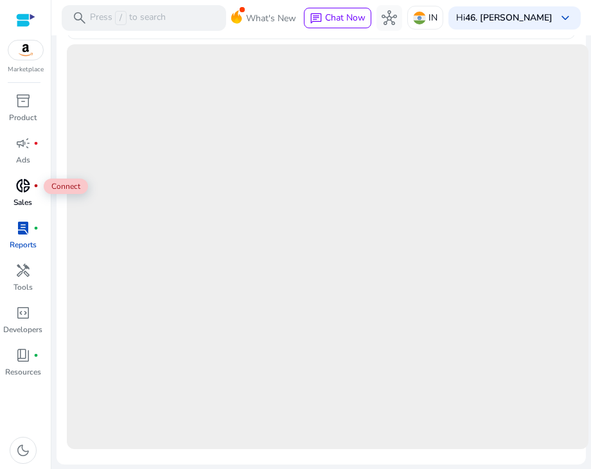
click at [26, 190] on span "donut_small" at bounding box center [22, 185] width 15 height 15
click at [19, 227] on span "lab_profile" at bounding box center [22, 227] width 15 height 15
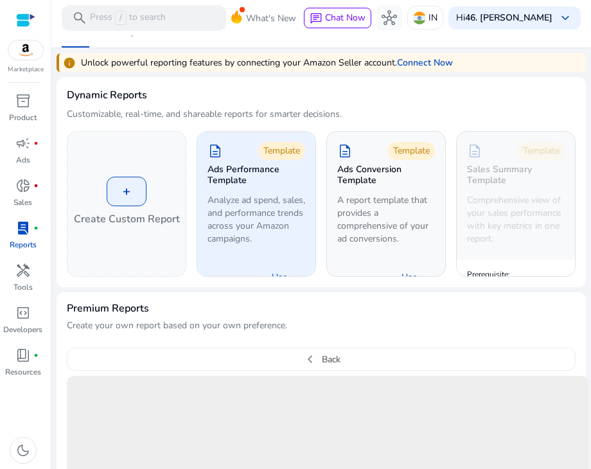
scroll to position [0, 0]
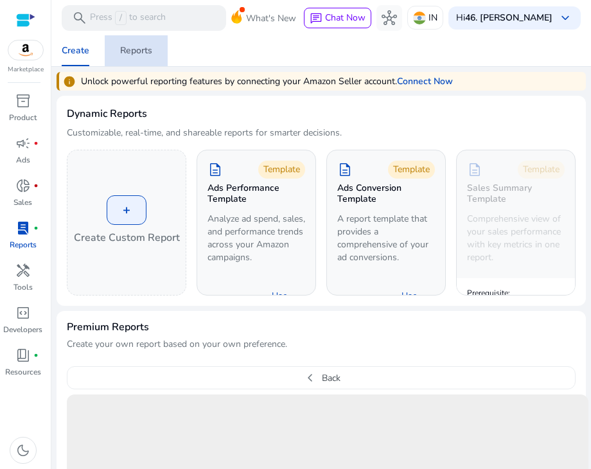
click at [135, 49] on div "Reports" at bounding box center [136, 50] width 32 height 9
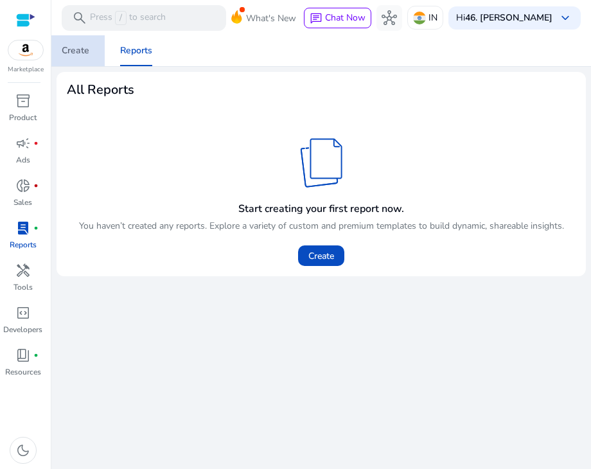
click at [80, 46] on div "Create" at bounding box center [76, 50] width 28 height 9
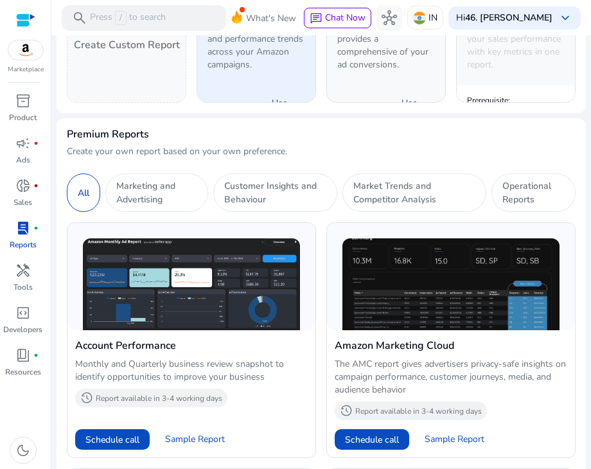
scroll to position [257, 0]
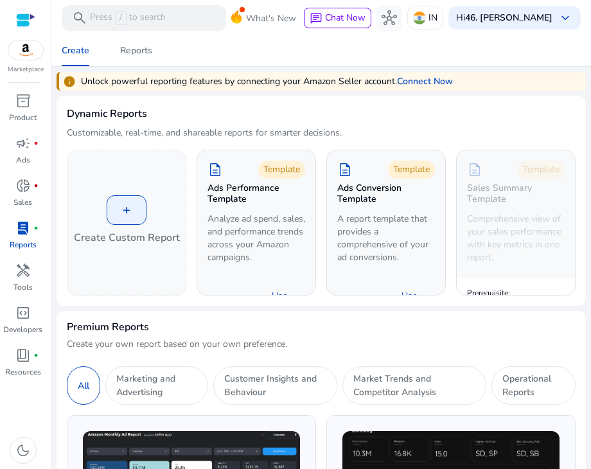
scroll to position [257, 0]
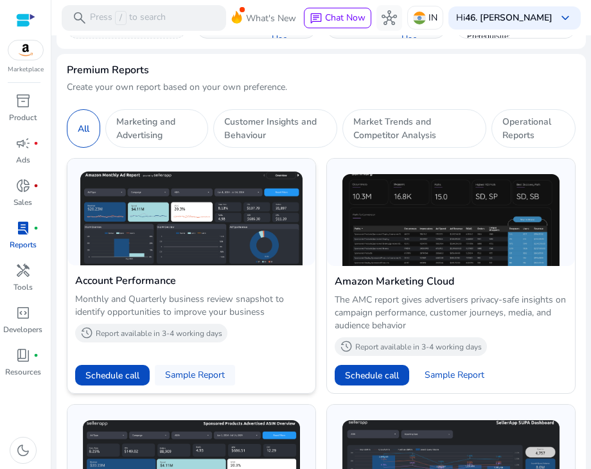
click at [196, 369] on span "Sample Report" at bounding box center [195, 375] width 60 height 13
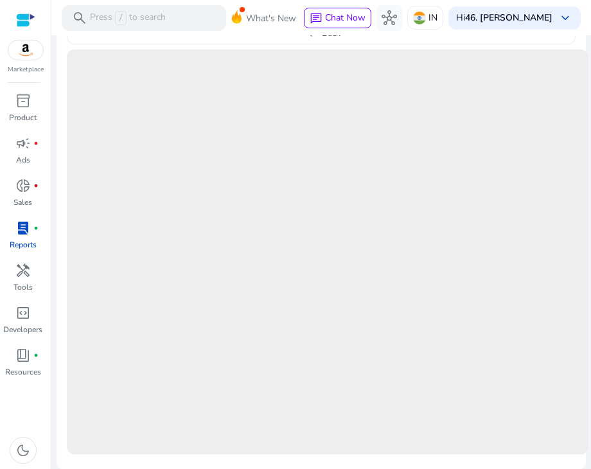
scroll to position [350, 0]
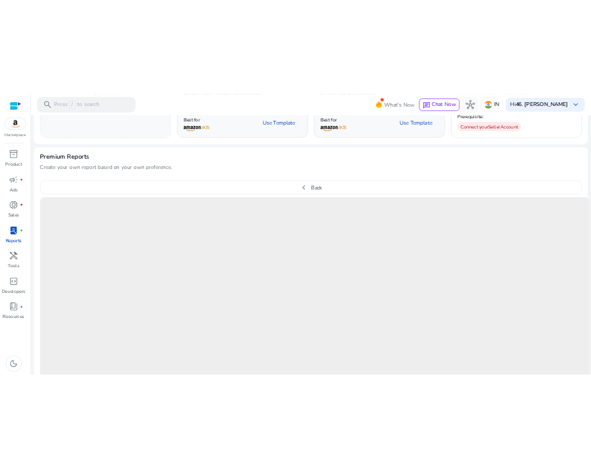
scroll to position [286, 0]
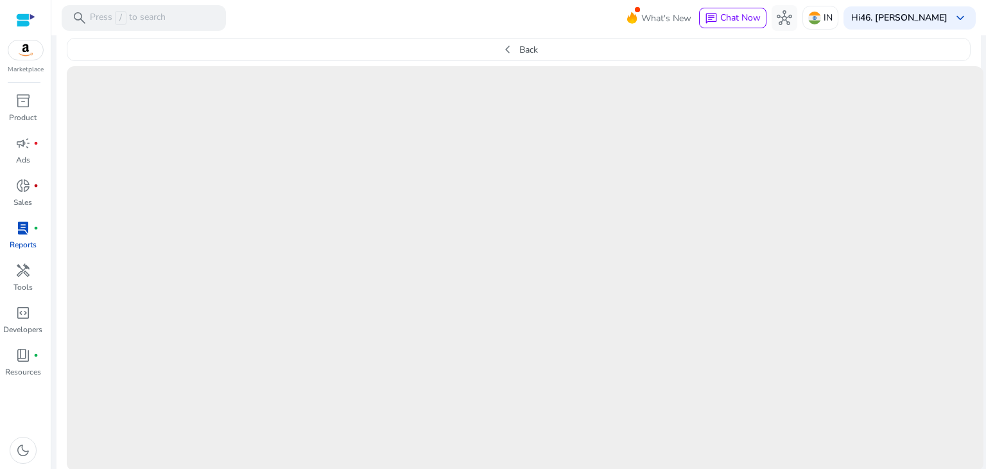
scroll to position [350, 0]
